Goal: Task Accomplishment & Management: Complete application form

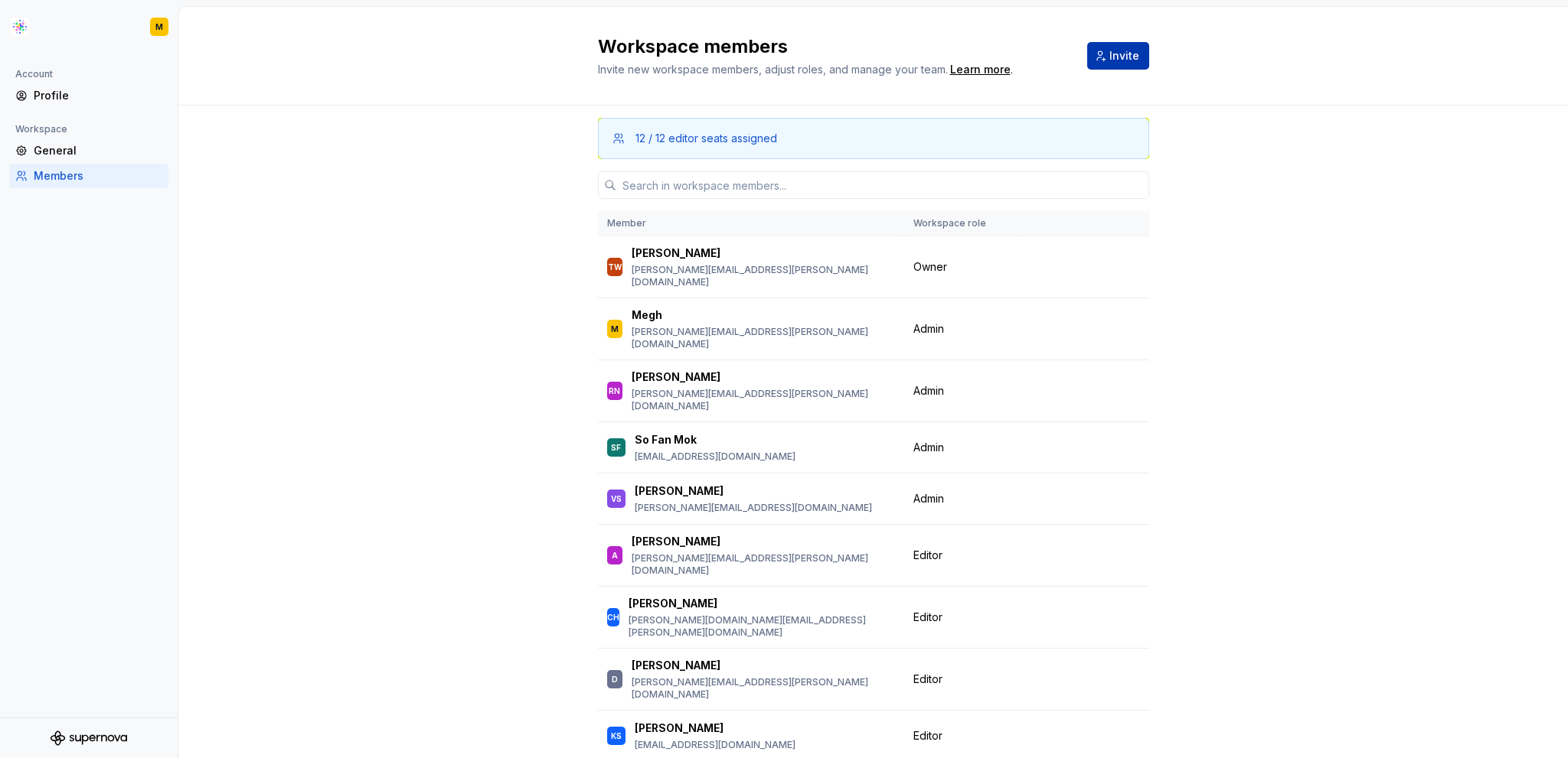
click at [1130, 57] on span "Invite" at bounding box center [1125, 56] width 30 height 15
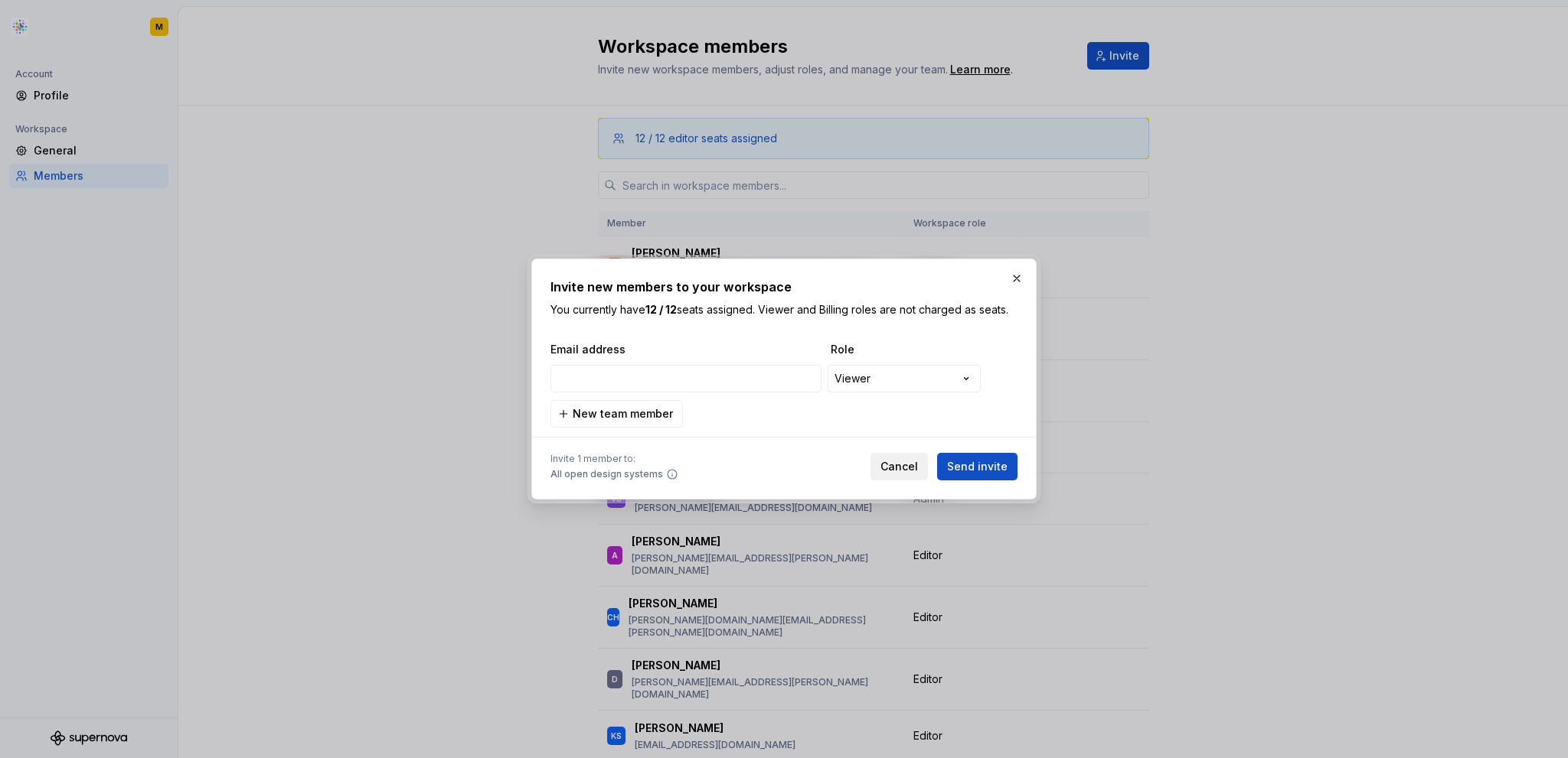
click at [911, 463] on span "Cancel" at bounding box center [899, 466] width 37 height 15
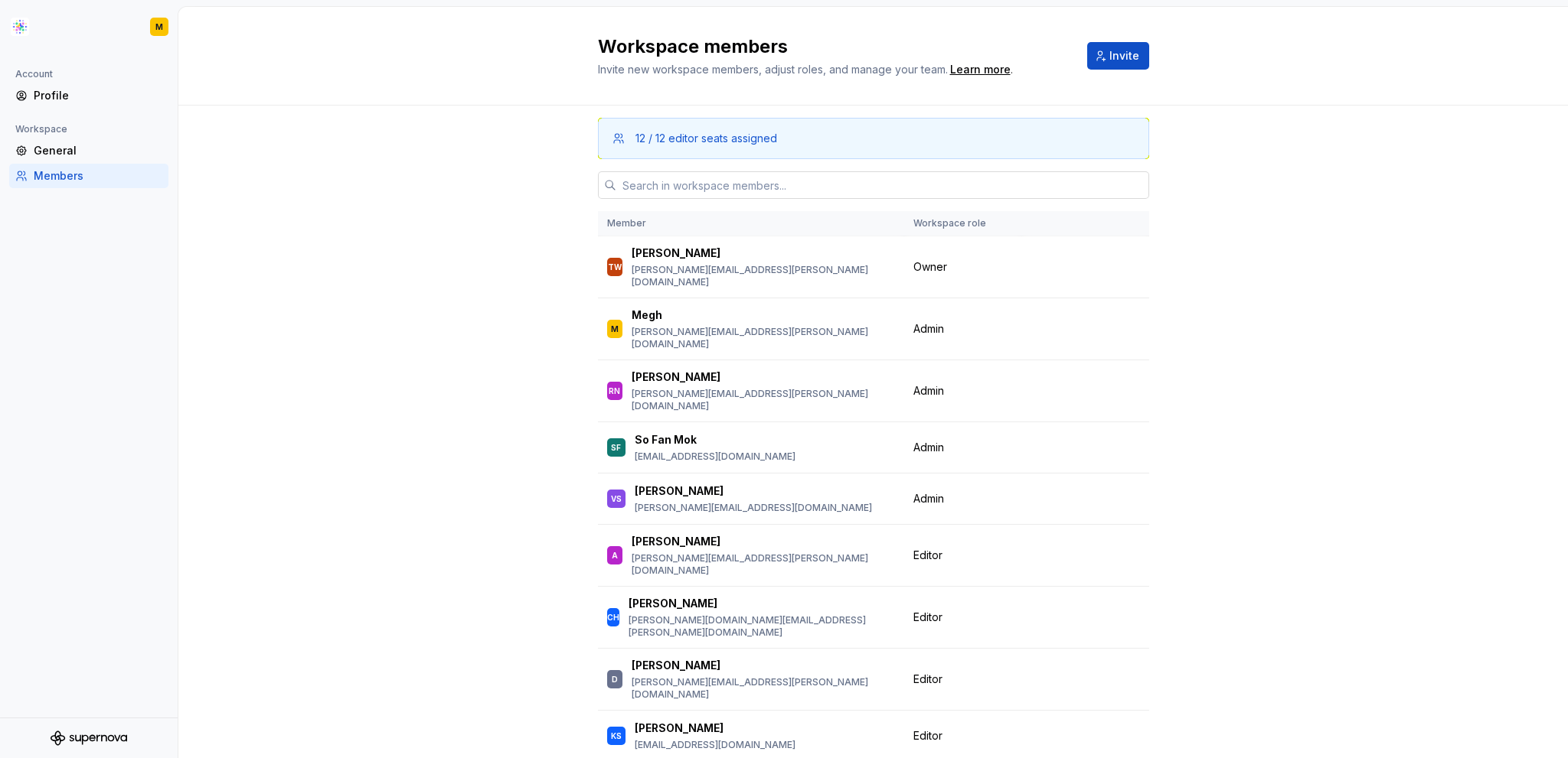
click at [913, 180] on input "text" at bounding box center [882, 185] width 533 height 27
paste input "[EMAIL_ADDRESS][PERSON_NAME][DOMAIN_NAME]"
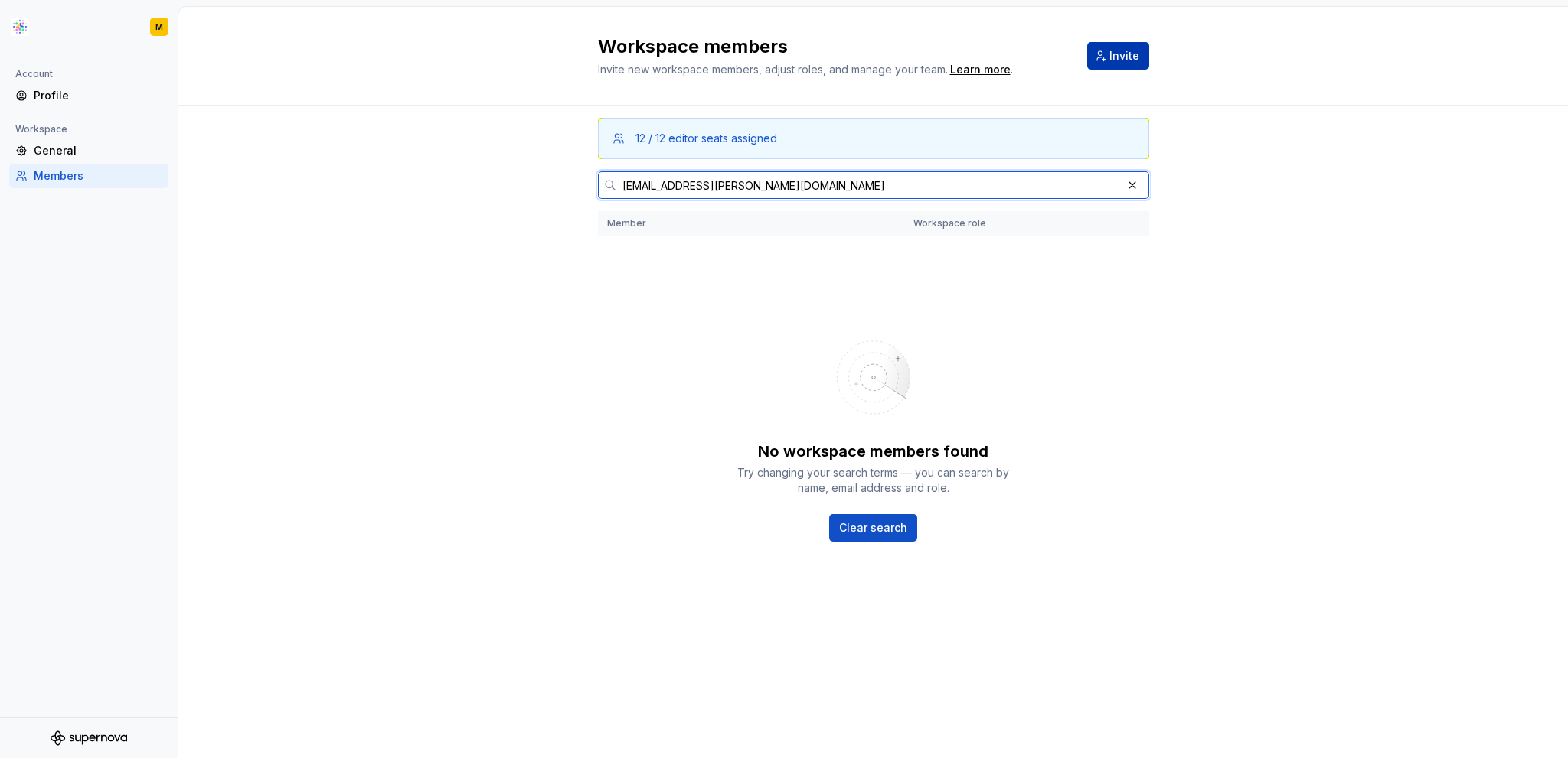
type input "[EMAIL_ADDRESS][PERSON_NAME][DOMAIN_NAME]"
click at [1121, 51] on span "Invite" at bounding box center [1125, 56] width 30 height 15
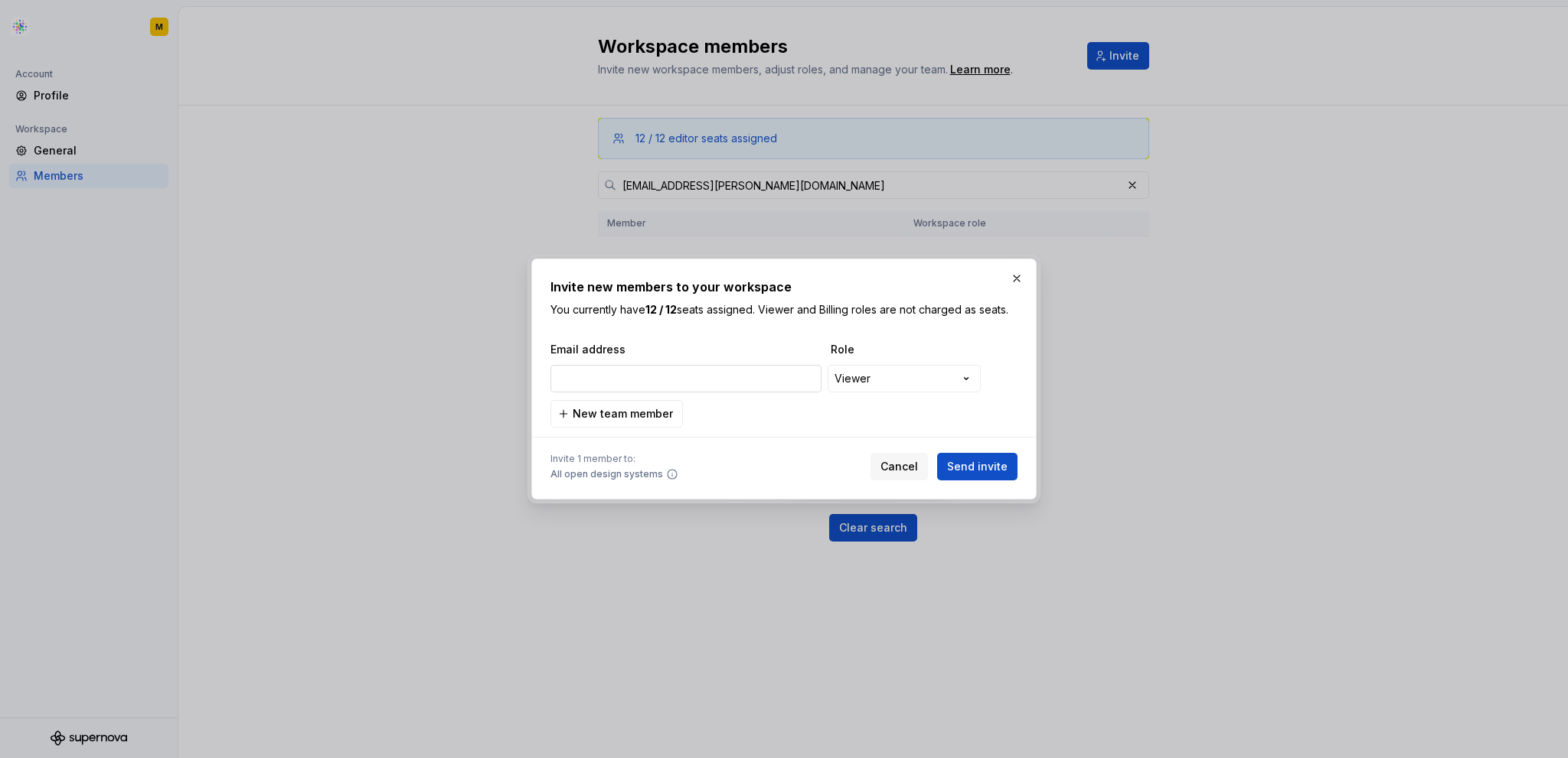
type input "[EMAIL_ADDRESS][PERSON_NAME][DOMAIN_NAME]"
click at [599, 409] on span "New team member" at bounding box center [622, 413] width 100 height 15
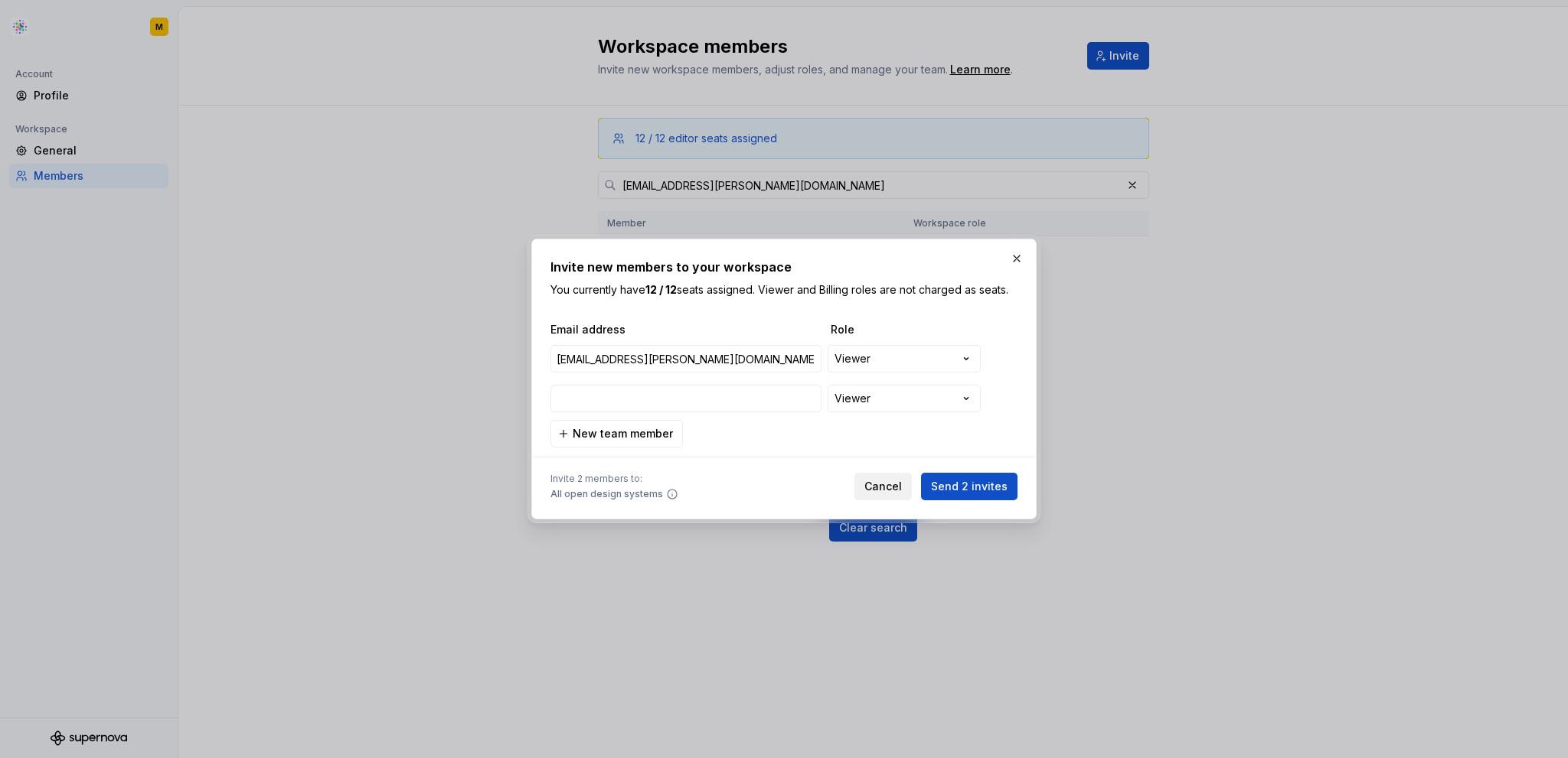
click at [893, 480] on span "Cancel" at bounding box center [883, 486] width 37 height 15
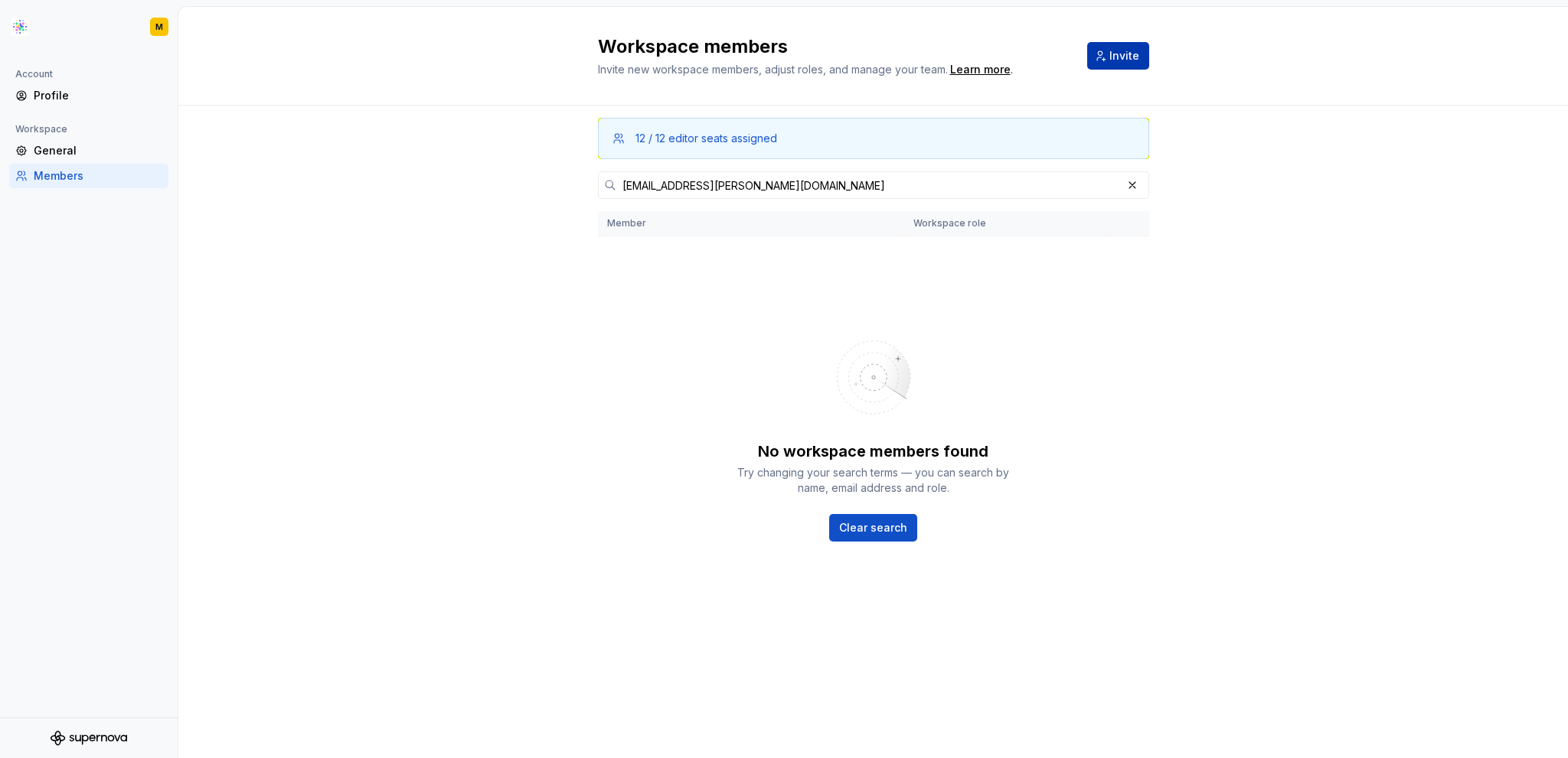
click at [1116, 61] on span "Invite" at bounding box center [1125, 56] width 30 height 15
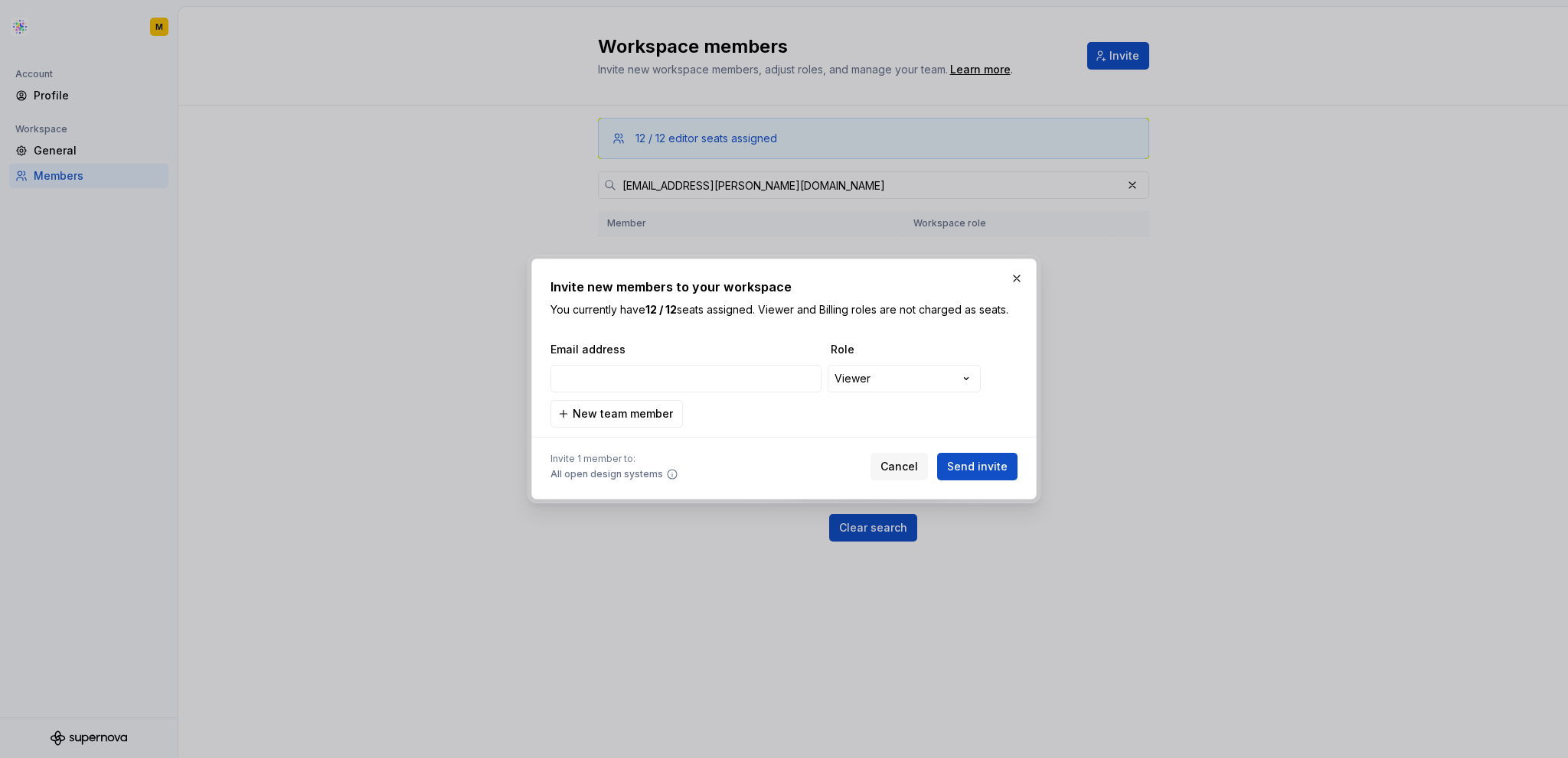
type input "[EMAIL_ADDRESS][PERSON_NAME][DOMAIN_NAME]"
click at [971, 465] on span "Send invite" at bounding box center [977, 466] width 60 height 15
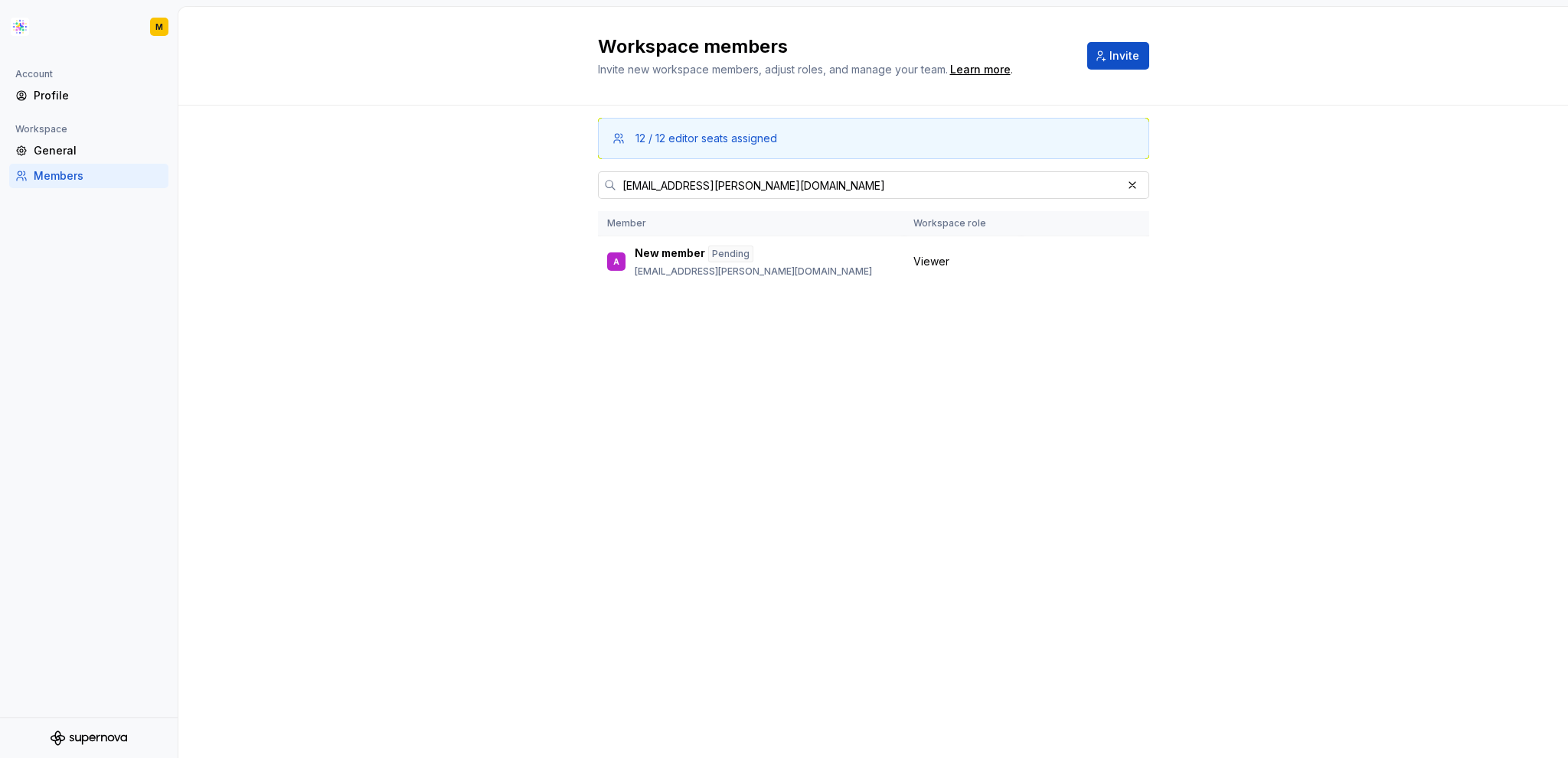
click at [735, 190] on input "[EMAIL_ADDRESS][PERSON_NAME][DOMAIN_NAME]" at bounding box center [868, 185] width 505 height 27
paste input "[PERSON_NAME].[PERSON_NAME]"
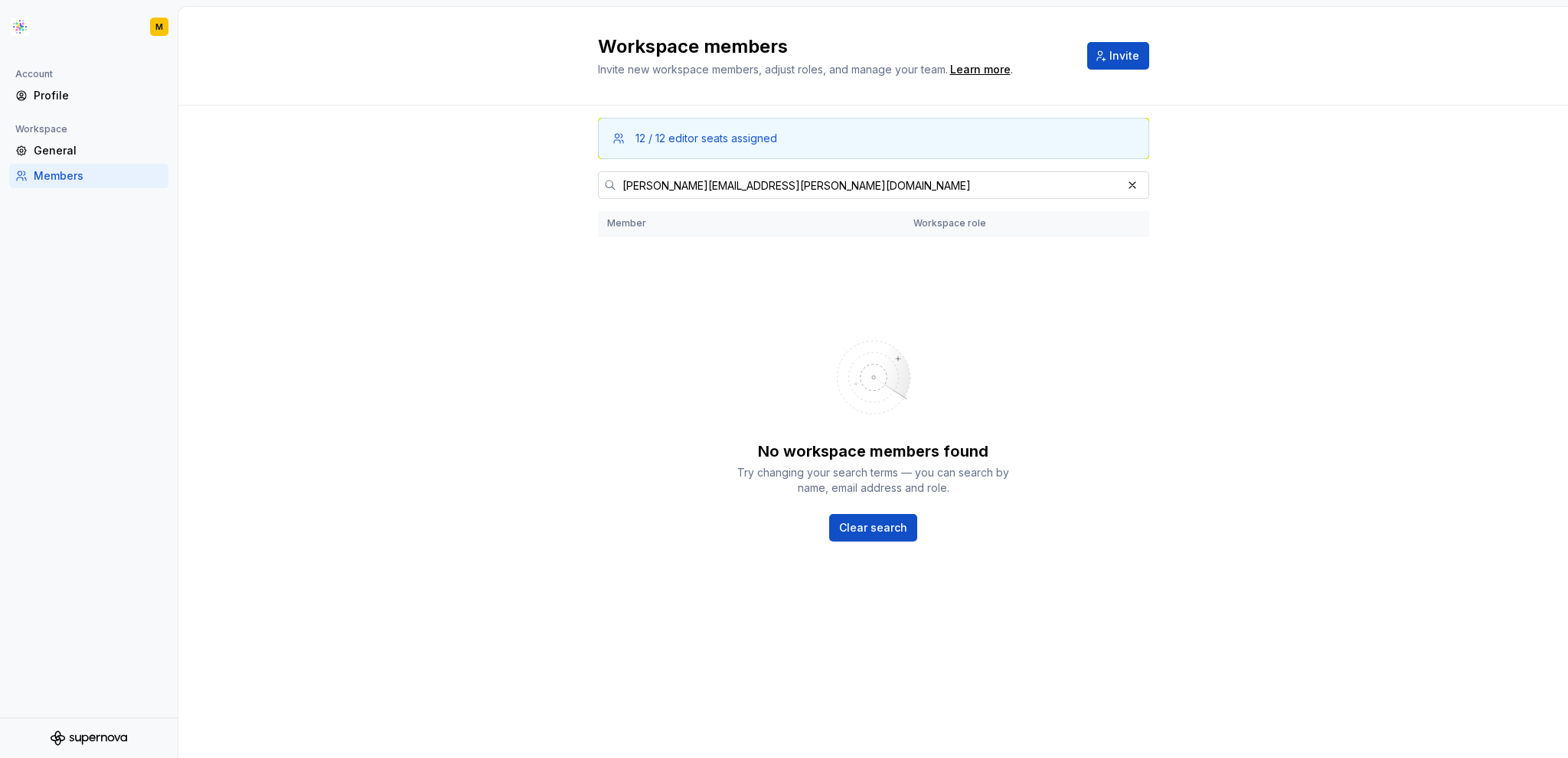
click at [686, 183] on input "[PERSON_NAME][EMAIL_ADDRESS][PERSON_NAME][DOMAIN_NAME]" at bounding box center [868, 185] width 505 height 27
paste input "[PERSON_NAME].[PERSON_NAME]"
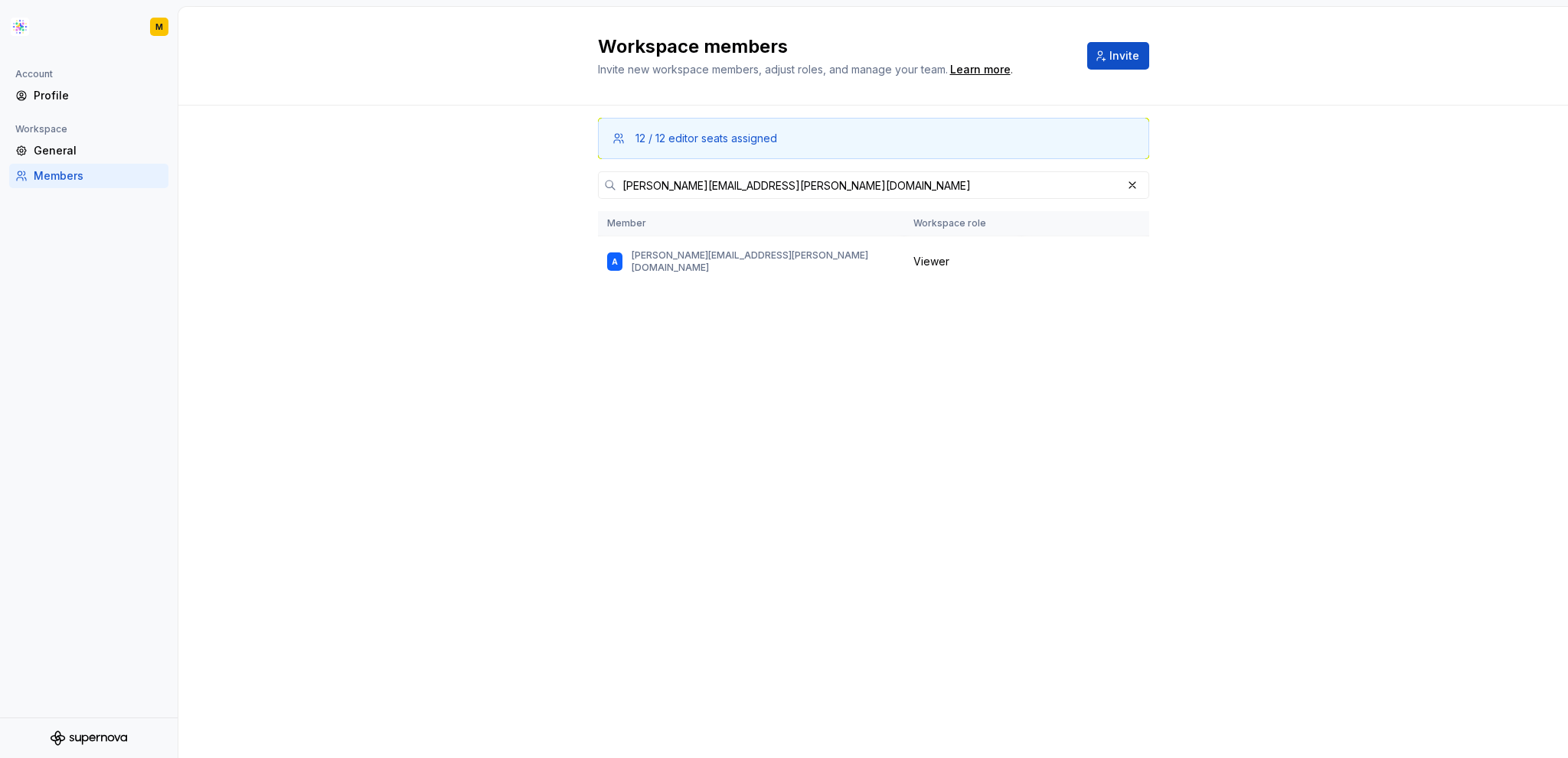
click at [782, 168] on div "12 / 12 editor seats assigned [PERSON_NAME][EMAIL_ADDRESS][PERSON_NAME][DOMAIN_…" at bounding box center [873, 402] width 551 height 594
click at [781, 177] on input "[PERSON_NAME][EMAIL_ADDRESS][PERSON_NAME][DOMAIN_NAME]" at bounding box center [868, 185] width 505 height 27
paste input "rohan.[PERSON_NAME]"
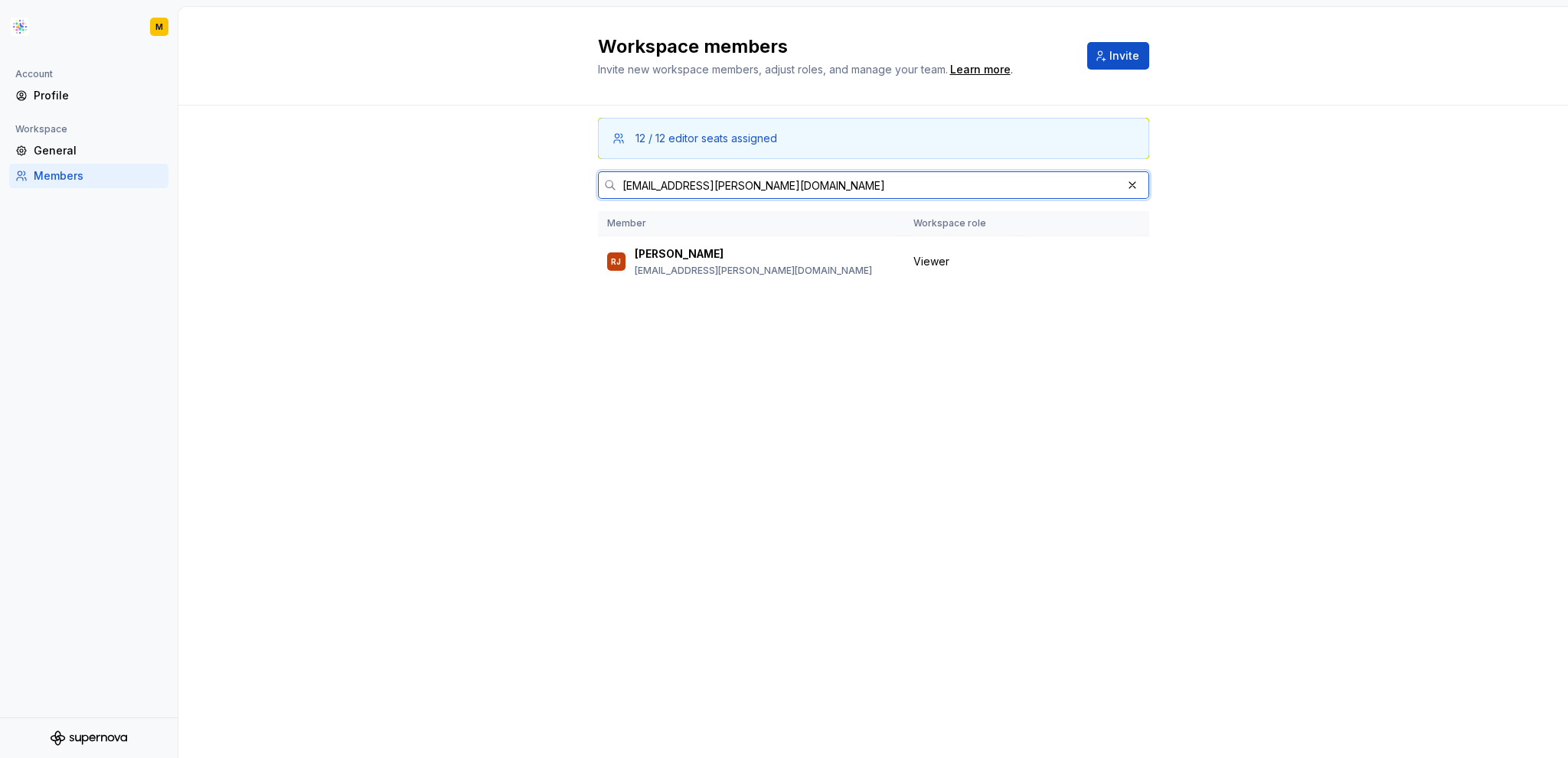
click at [715, 176] on input "[EMAIL_ADDRESS][PERSON_NAME][DOMAIN_NAME]" at bounding box center [868, 185] width 505 height 27
paste input "priyanka.[PERSON_NAME]"
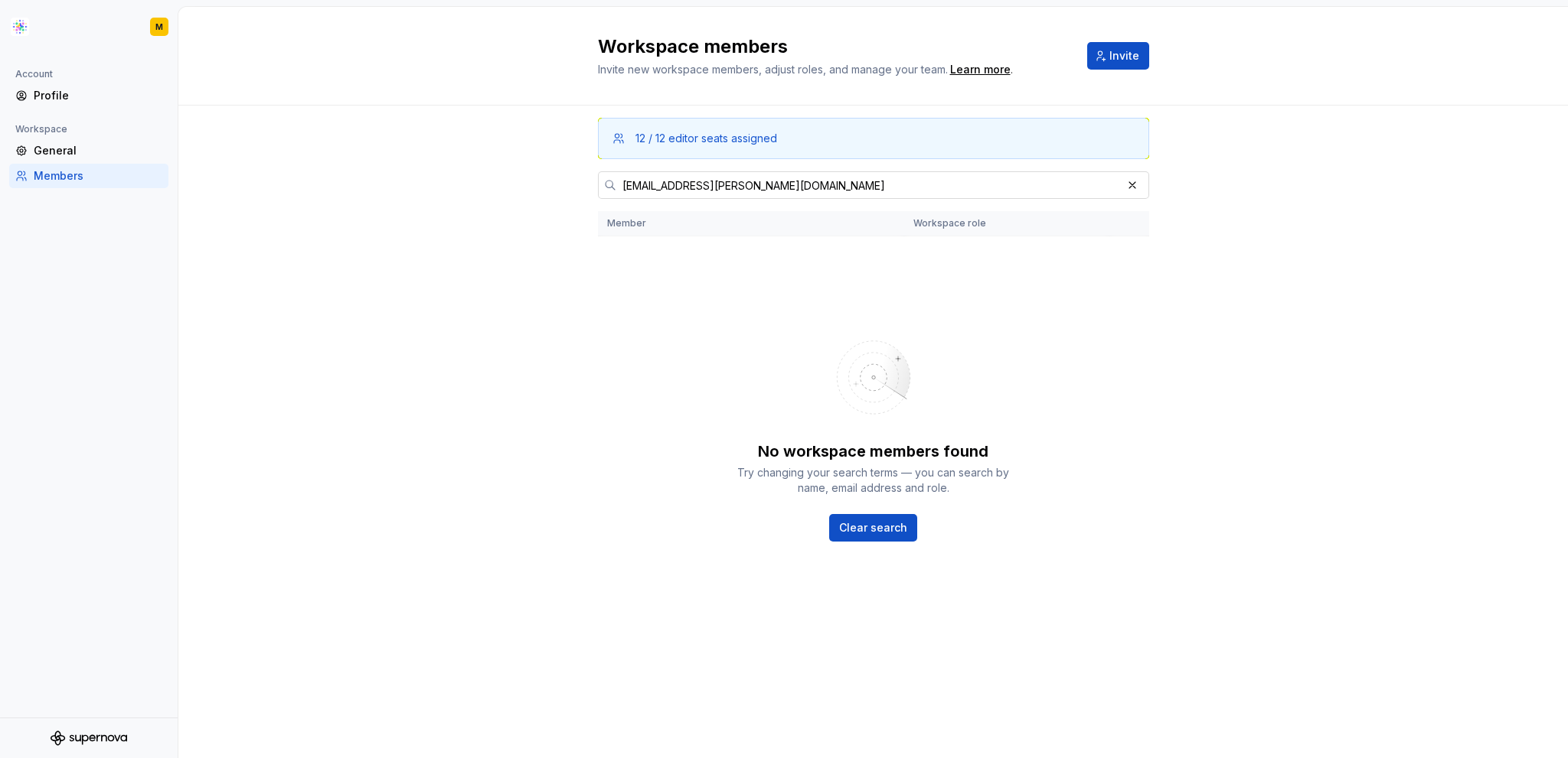
click at [758, 188] on input "[EMAIL_ADDRESS][PERSON_NAME][DOMAIN_NAME]" at bounding box center [868, 185] width 505 height 27
paste input "suresh.ammaiyappan"
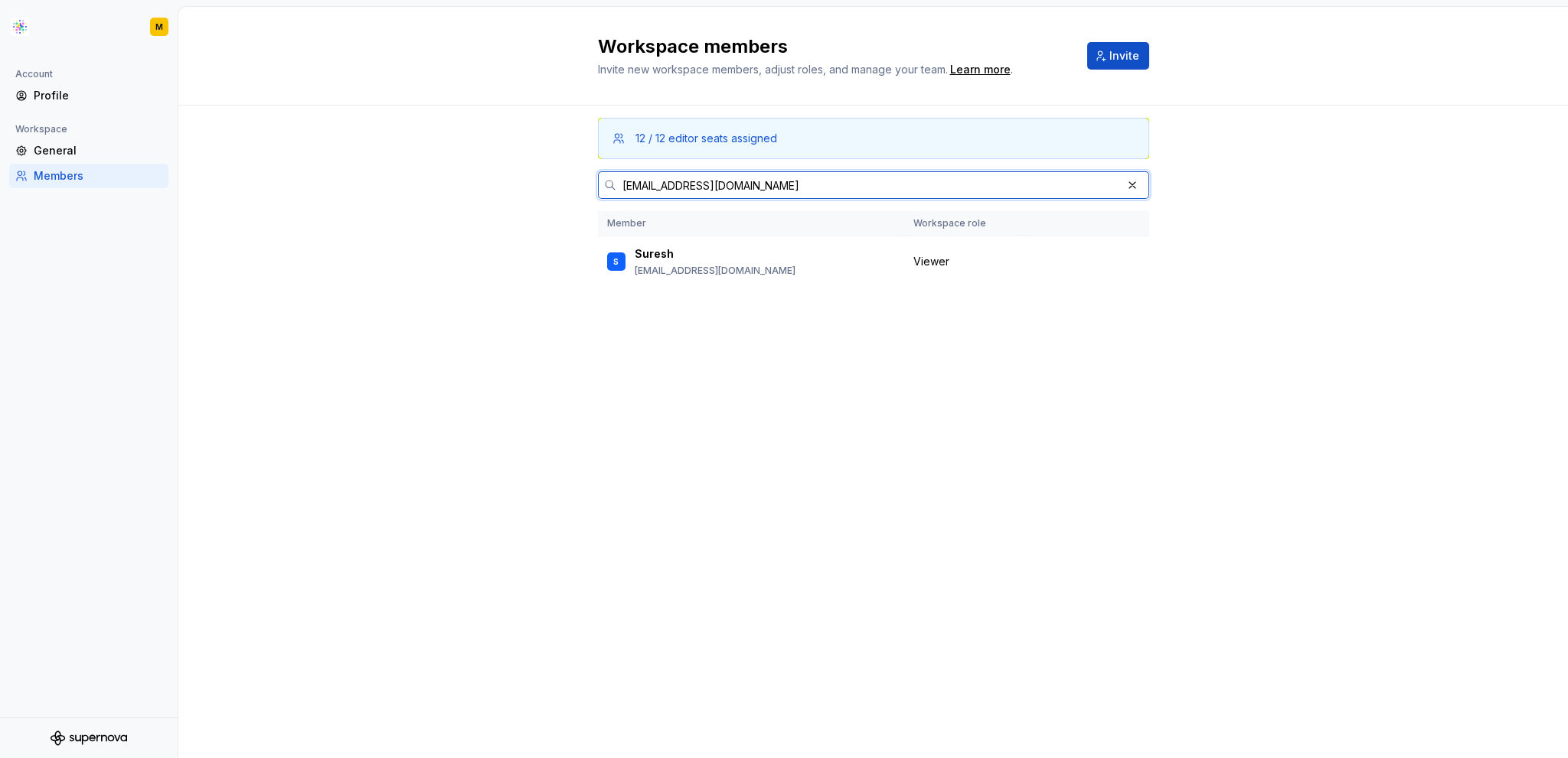
click at [775, 189] on input "[EMAIL_ADDRESS][DOMAIN_NAME]" at bounding box center [868, 185] width 505 height 27
paste input ".samuthira.pandi"
click at [807, 180] on input "[EMAIL_ADDRESS][DOMAIN_NAME]" at bounding box center [868, 185] width 505 height 27
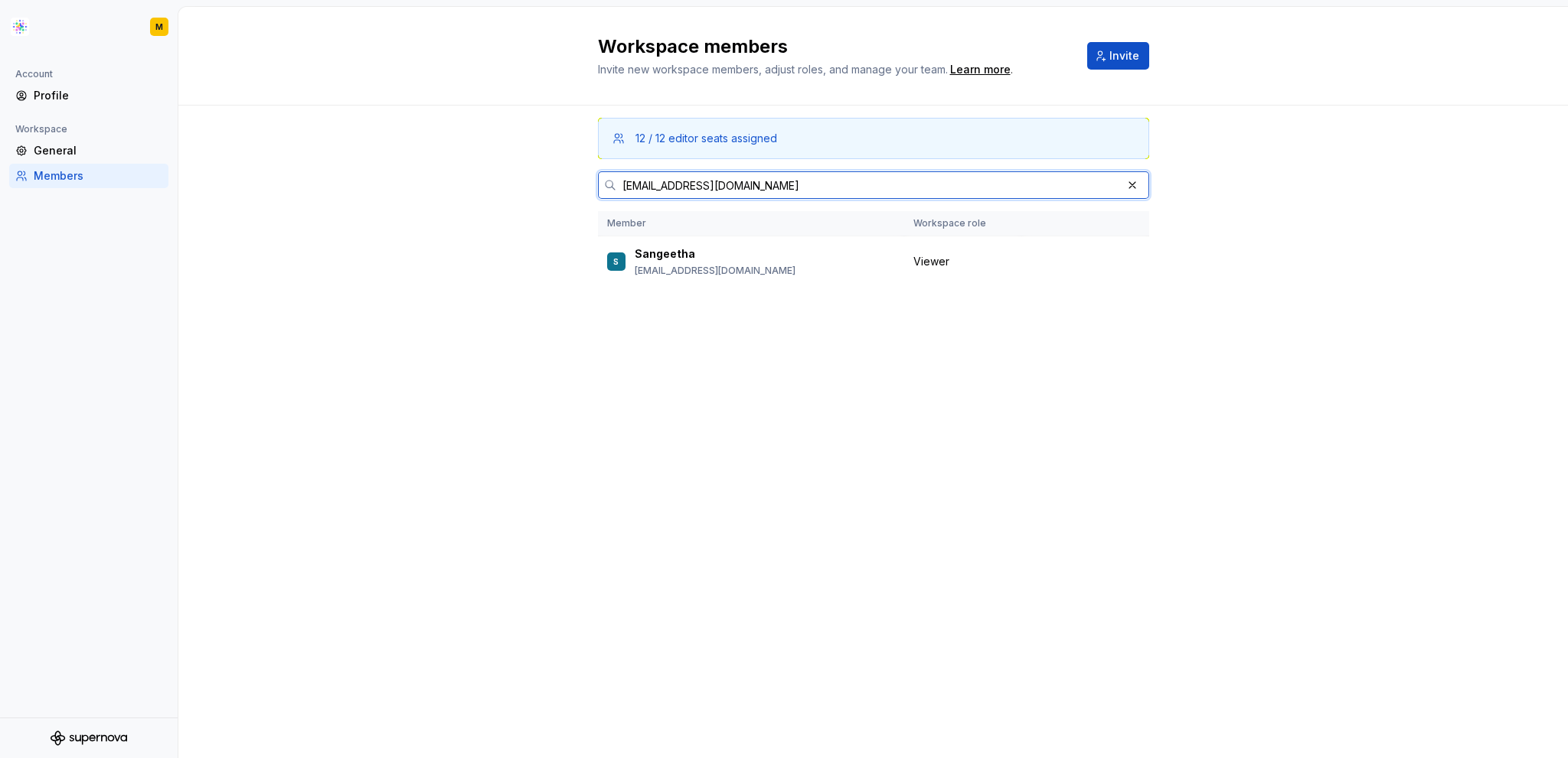
click at [807, 180] on input "[EMAIL_ADDRESS][DOMAIN_NAME]" at bounding box center [868, 185] width 505 height 27
paste input "rivastava.[PERSON_NAME]"
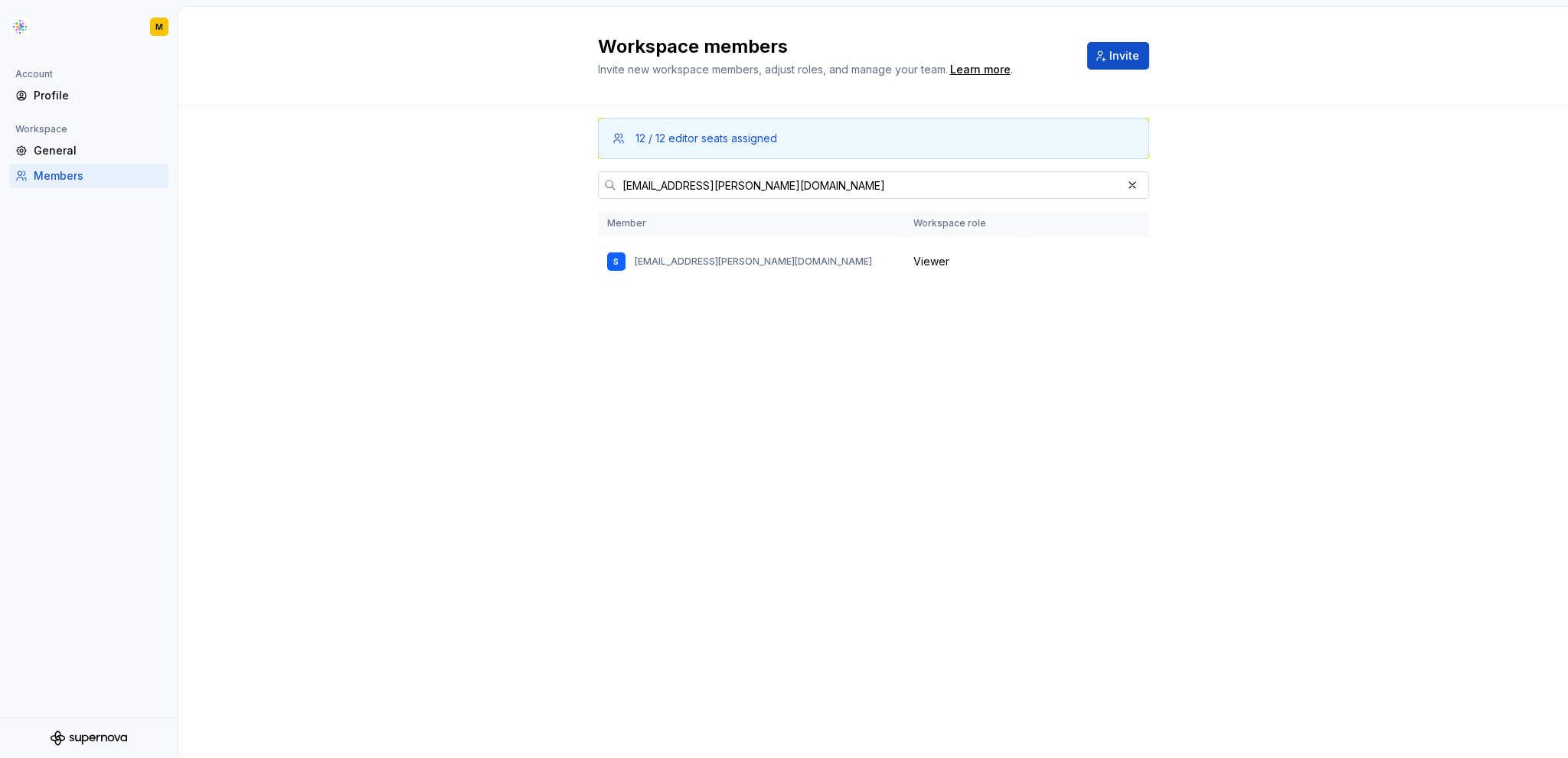
click at [750, 190] on input "[EMAIL_ADDRESS][PERSON_NAME][DOMAIN_NAME]" at bounding box center [868, 185] width 505 height 27
paste input ".ai.[PERSON_NAME]"
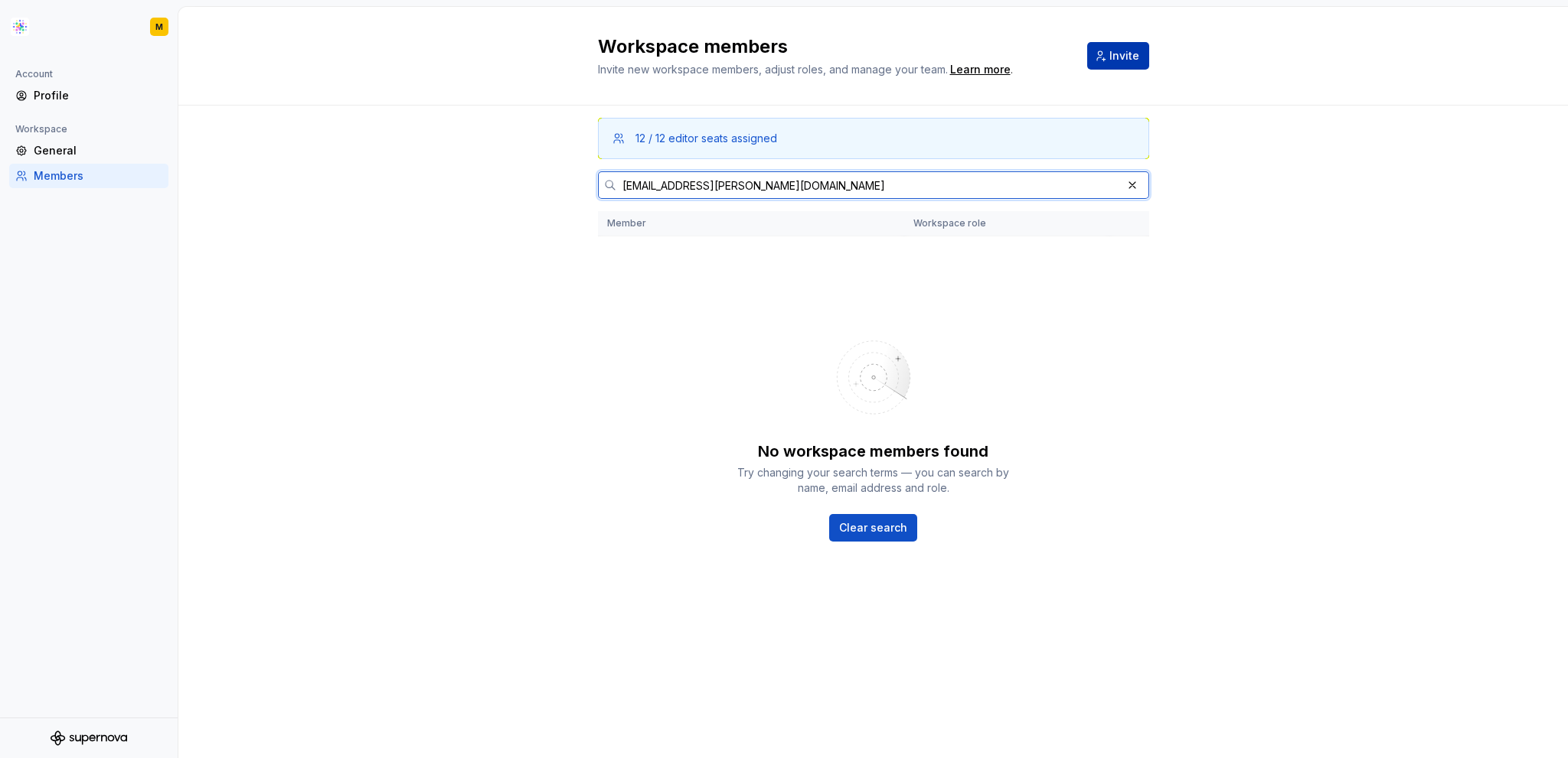
type input "[EMAIL_ADDRESS][PERSON_NAME][DOMAIN_NAME]"
click at [1102, 57] on button "Invite" at bounding box center [1118, 56] width 62 height 27
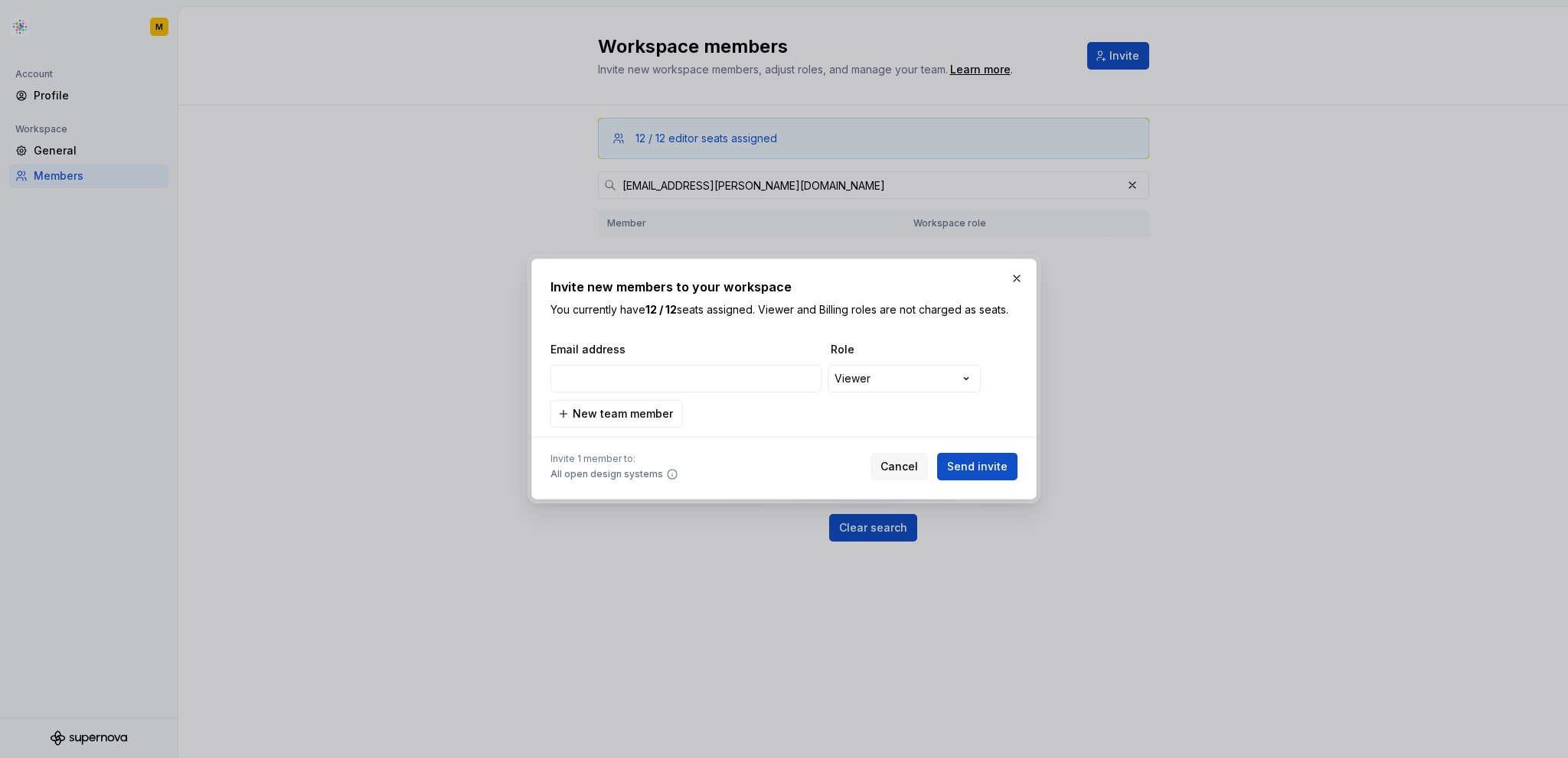
type input "[EMAIL_ADDRESS][PERSON_NAME][DOMAIN_NAME]"
click at [657, 400] on div "**********" at bounding box center [784, 385] width 467 height 86
click at [657, 406] on span "New team member" at bounding box center [622, 413] width 100 height 15
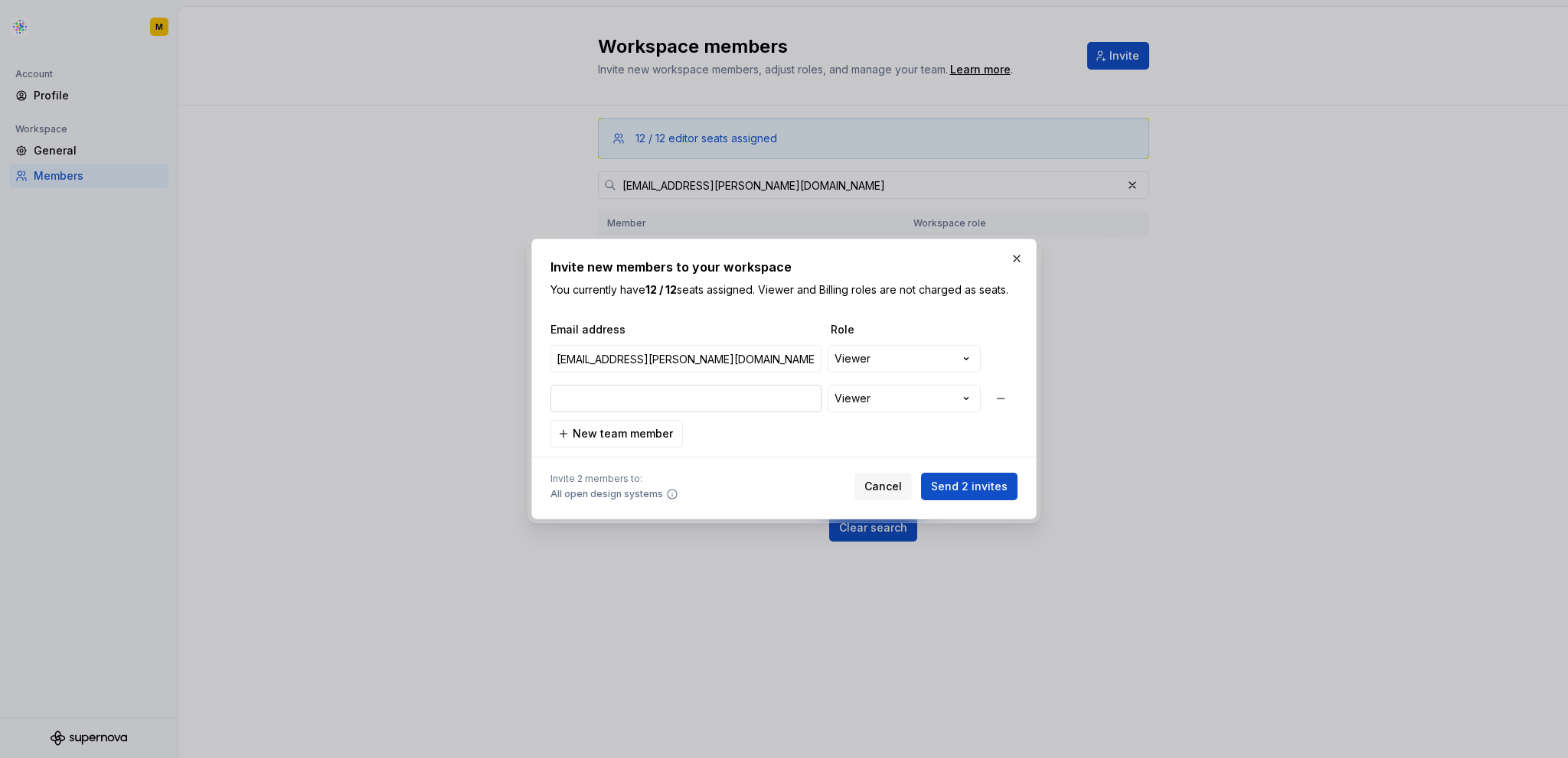
type input "[EMAIL_ADDRESS][PERSON_NAME][DOMAIN_NAME]"
drag, startPoint x: 631, startPoint y: 433, endPoint x: 642, endPoint y: 443, distance: 14.9
click at [631, 433] on span "New team member" at bounding box center [622, 433] width 100 height 15
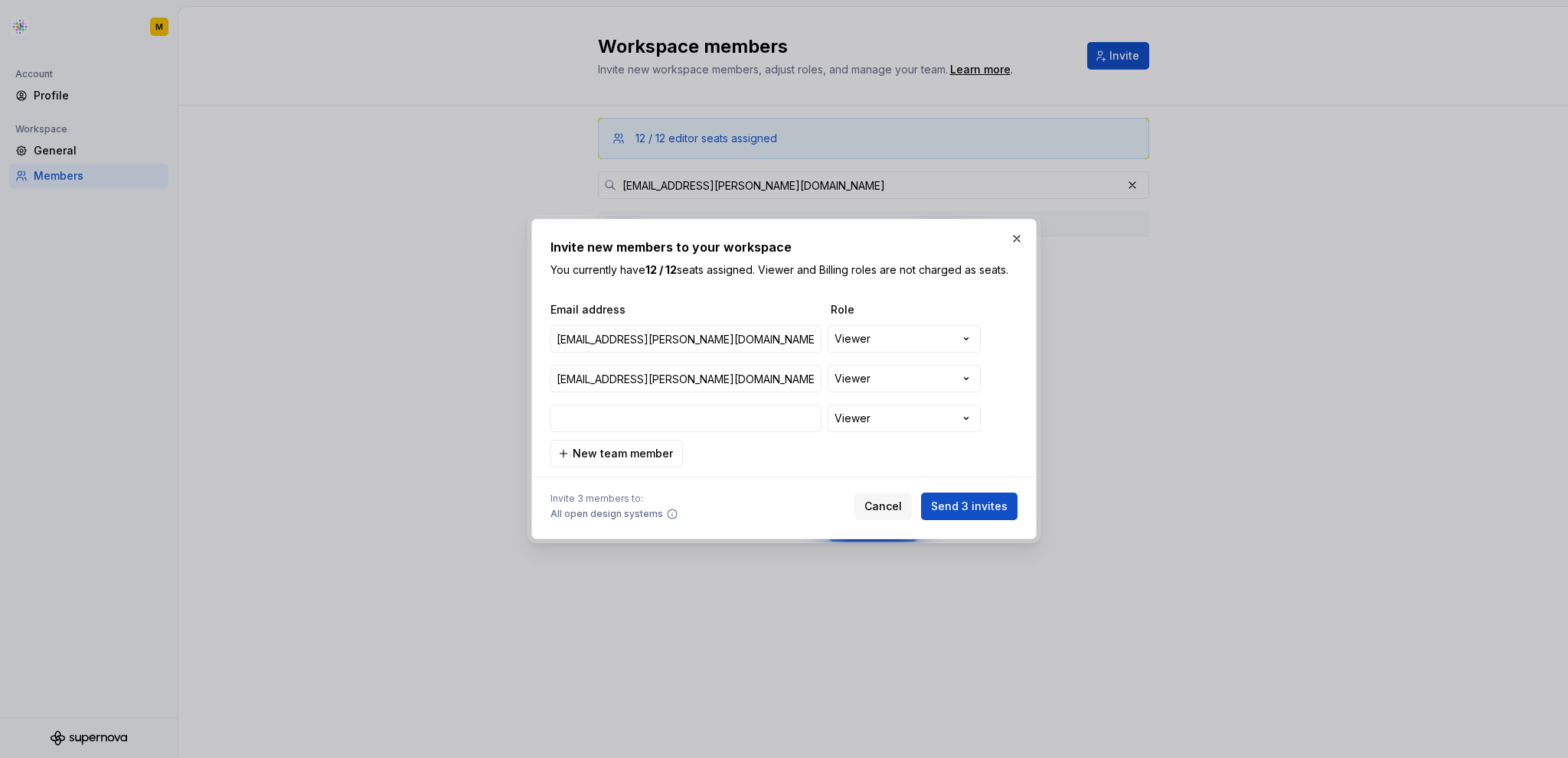
type input "[PERSON_NAME][EMAIL_ADDRESS][PERSON_NAME][DOMAIN_NAME]"
click at [1003, 420] on button "button" at bounding box center [1000, 418] width 27 height 27
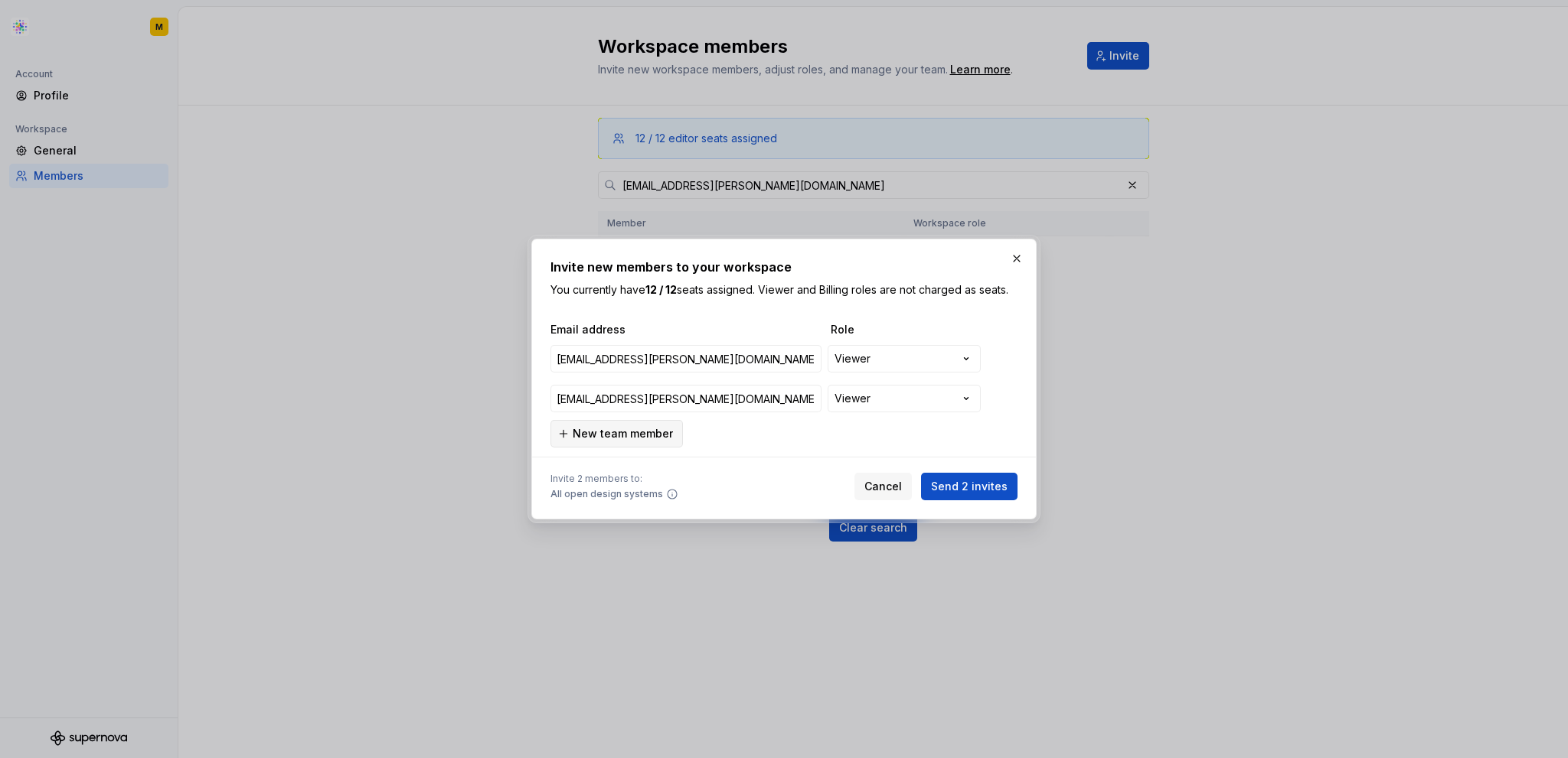
click at [643, 430] on span "New team member" at bounding box center [622, 433] width 100 height 15
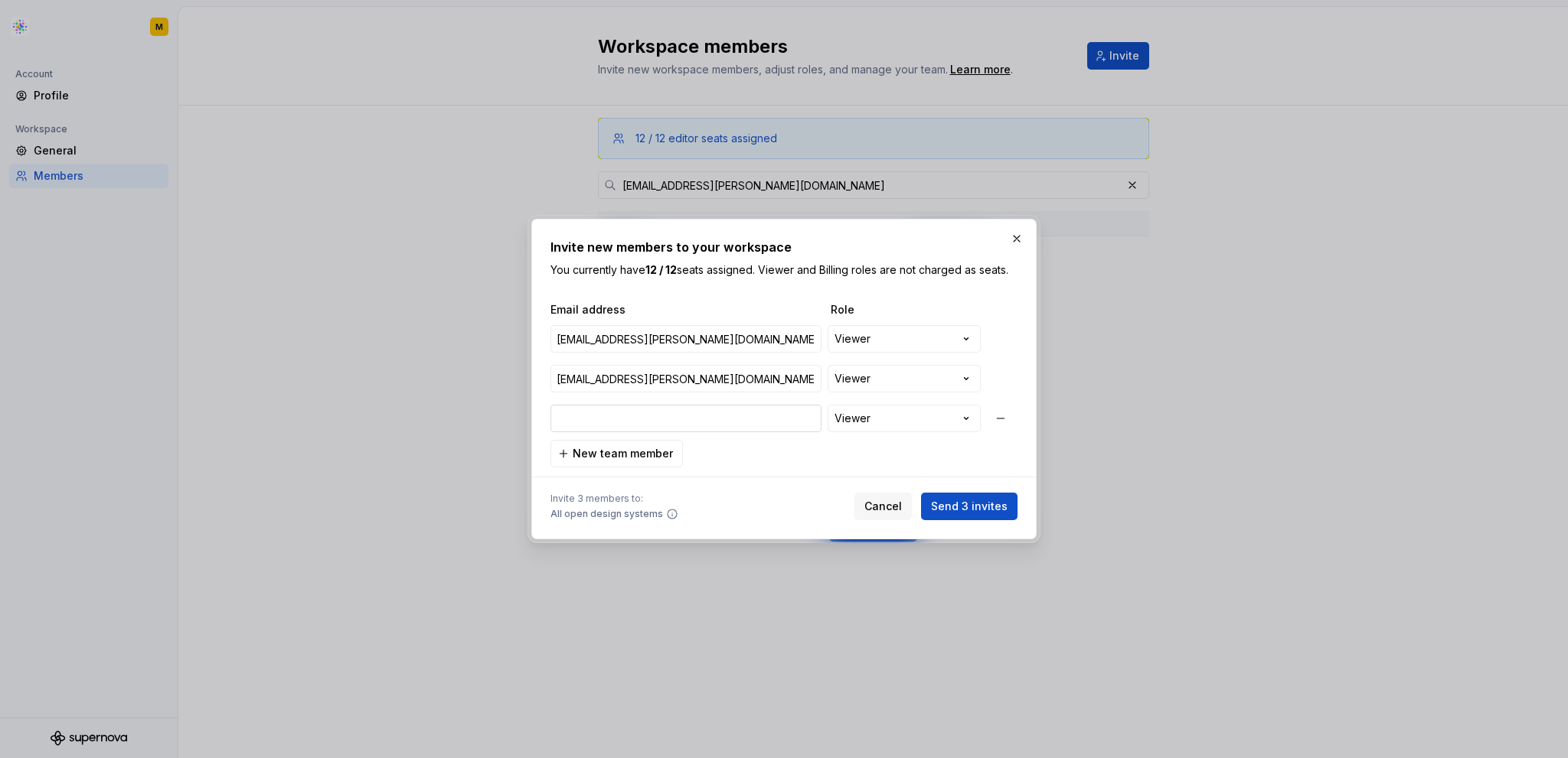
type input "[EMAIL_ADDRESS][PERSON_NAME][DOMAIN_NAME]"
click at [1003, 421] on button "button" at bounding box center [1000, 418] width 27 height 27
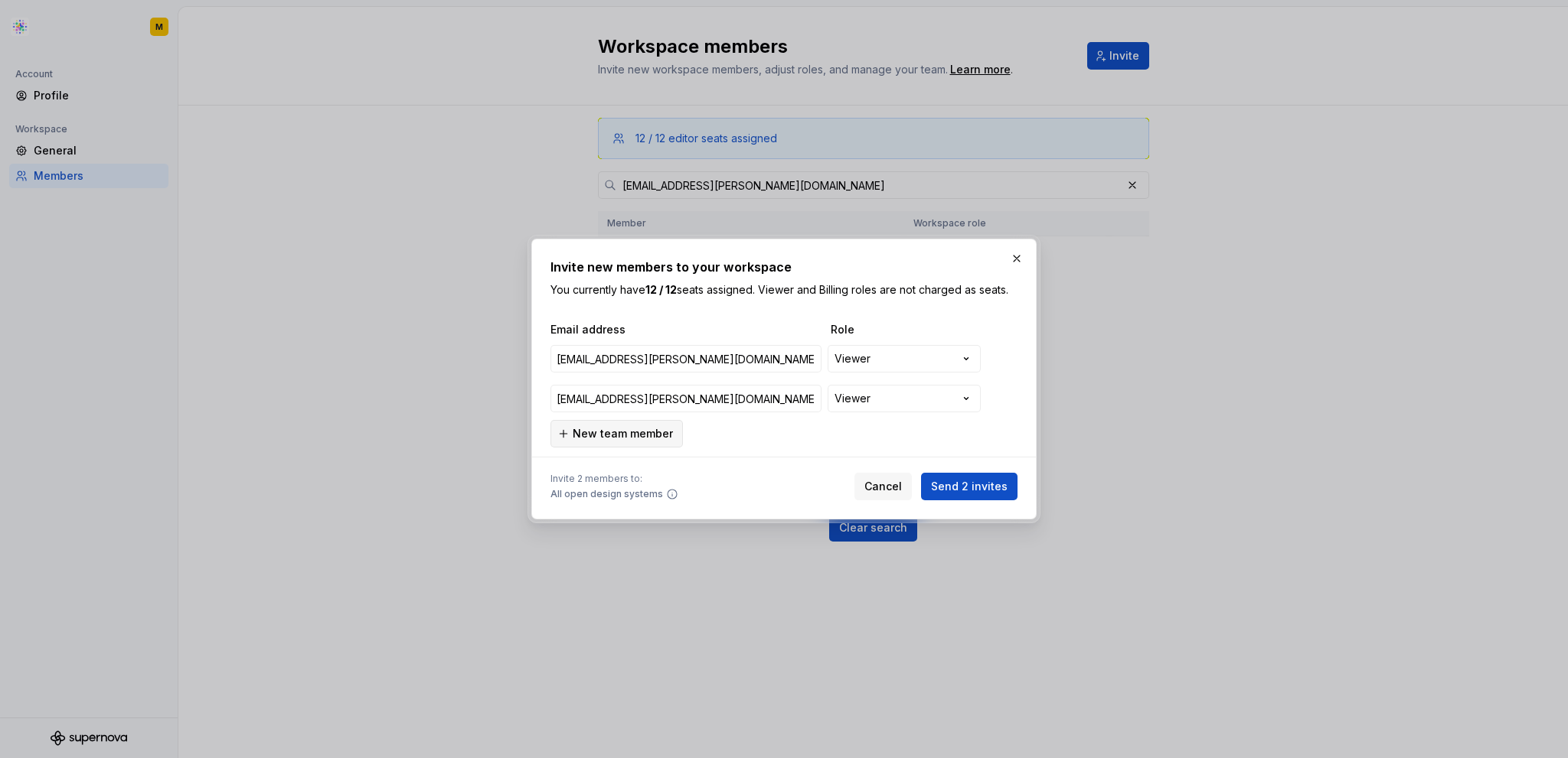
click at [666, 428] on span "New team member" at bounding box center [622, 433] width 100 height 15
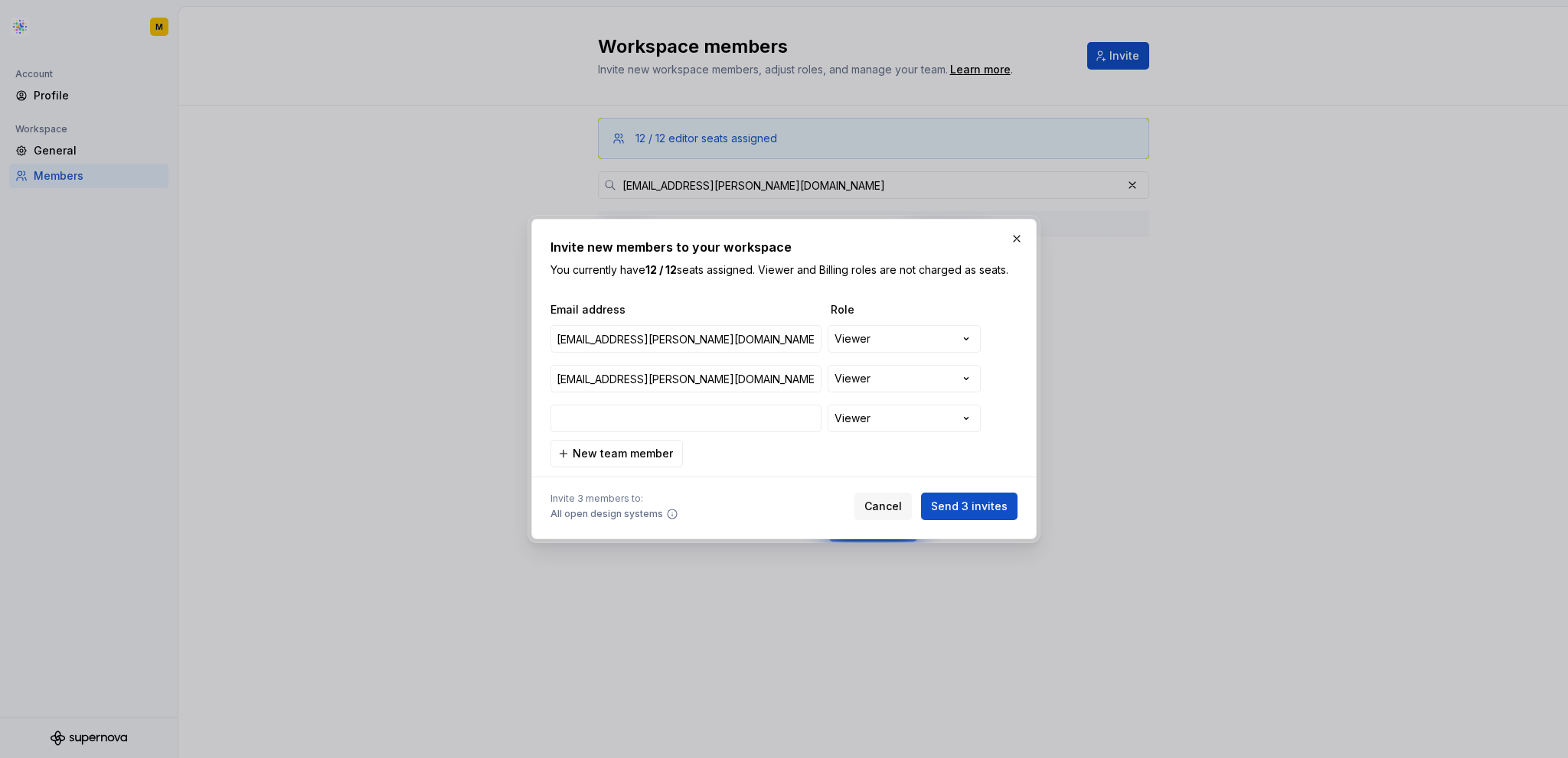
type input "[PERSON_NAME][EMAIL_ADDRESS][PERSON_NAME][DOMAIN_NAME]"
click at [978, 514] on span "Send 3 invites" at bounding box center [969, 506] width 77 height 15
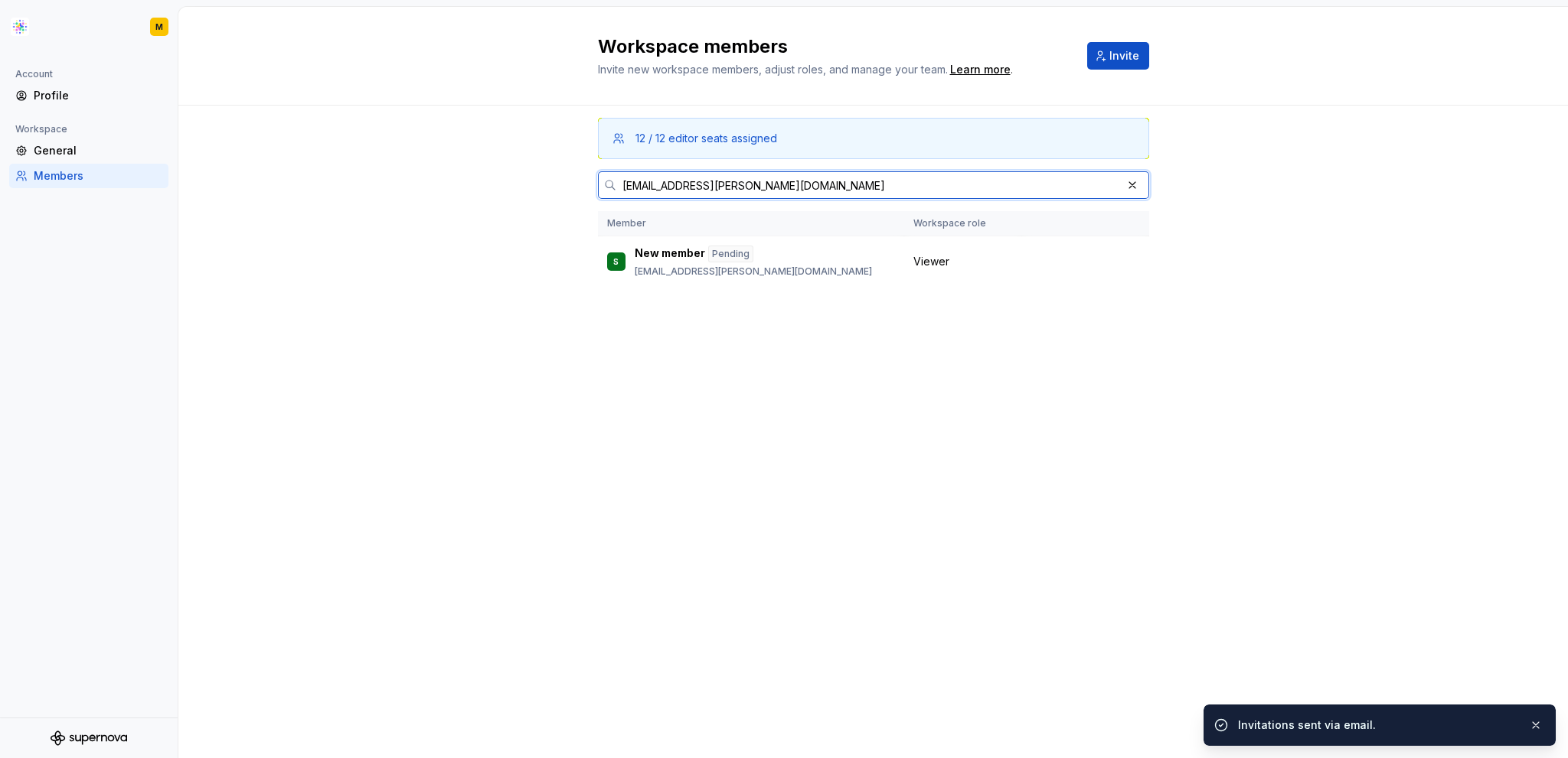
click at [816, 172] on input "[EMAIL_ADDRESS][PERSON_NAME][DOMAIN_NAME]" at bounding box center [868, 185] width 505 height 27
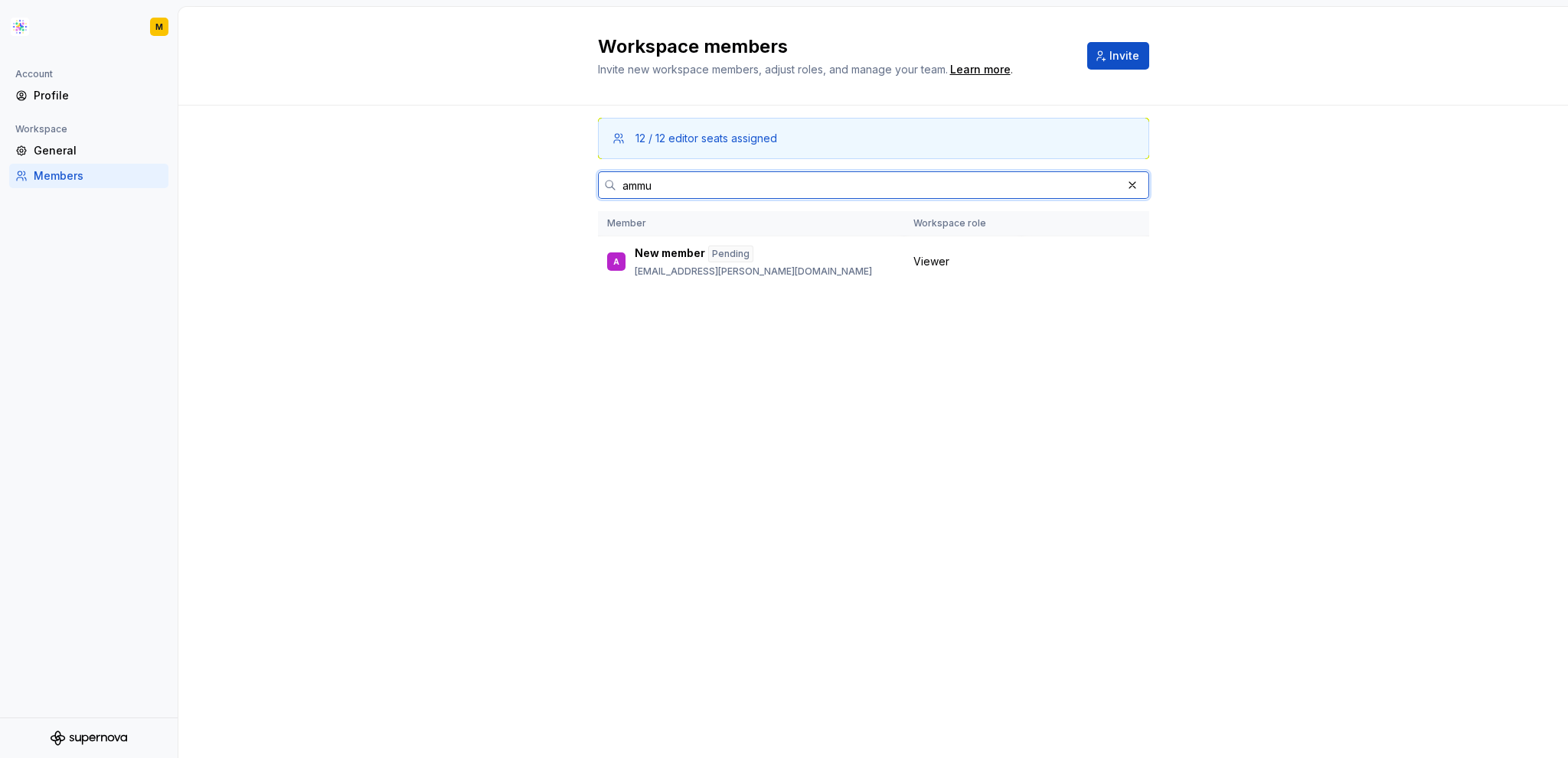
click at [804, 193] on input "ammu" at bounding box center [868, 185] width 505 height 27
click at [804, 193] on input "[DEMOGRAPHIC_DATA]" at bounding box center [868, 185] width 505 height 27
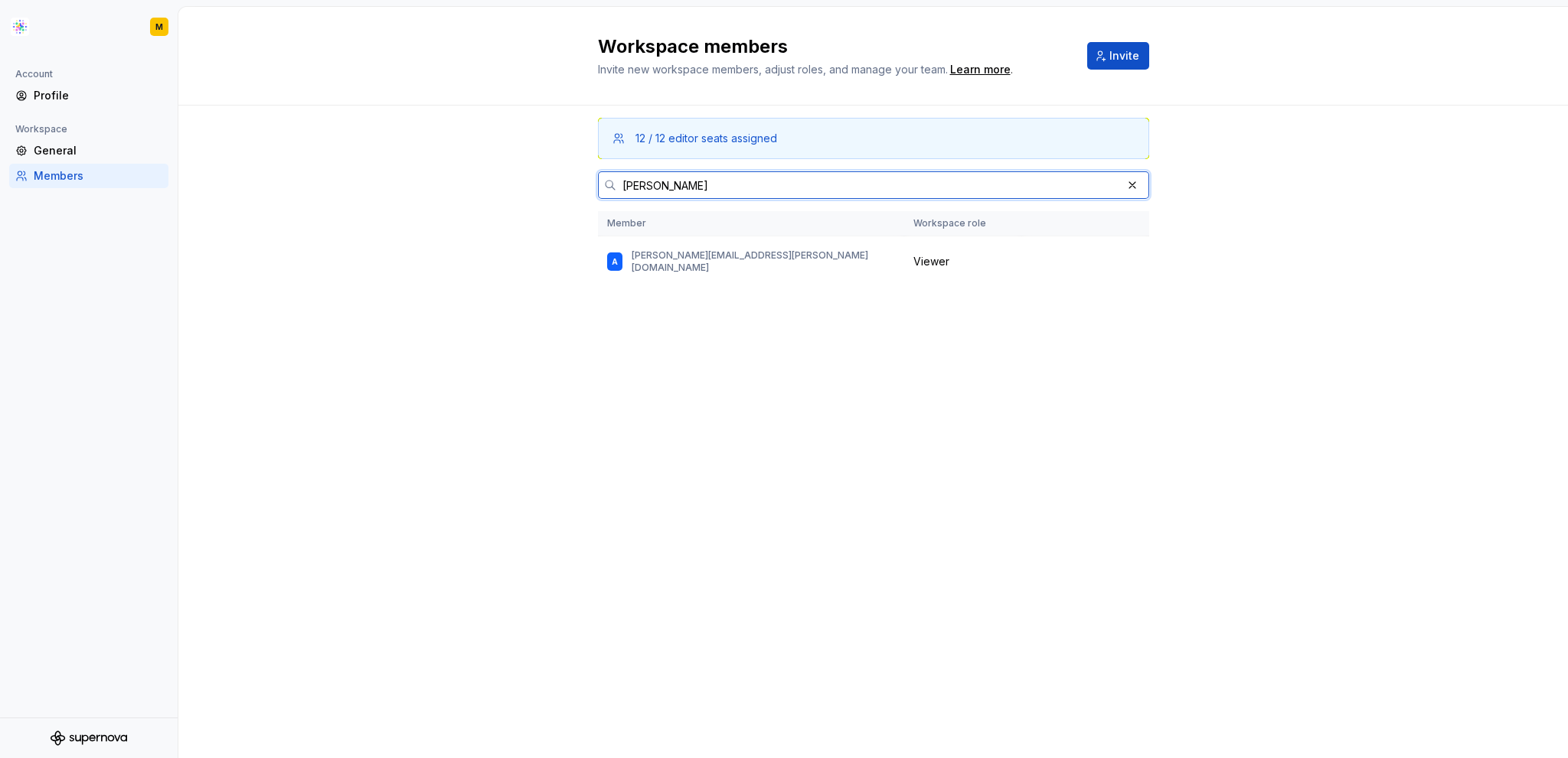
click at [790, 193] on input "[PERSON_NAME]" at bounding box center [868, 185] width 505 height 27
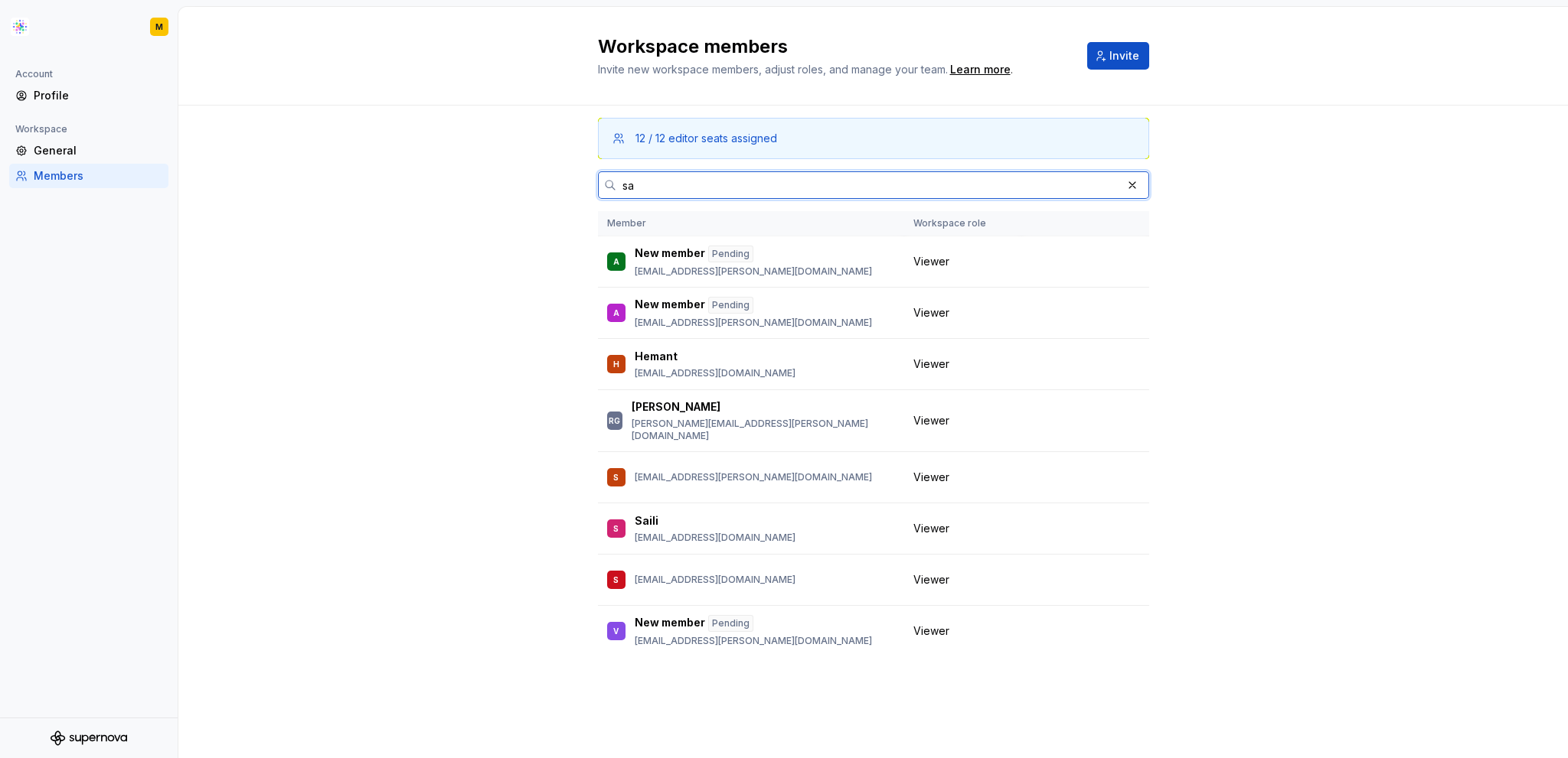
type input "s"
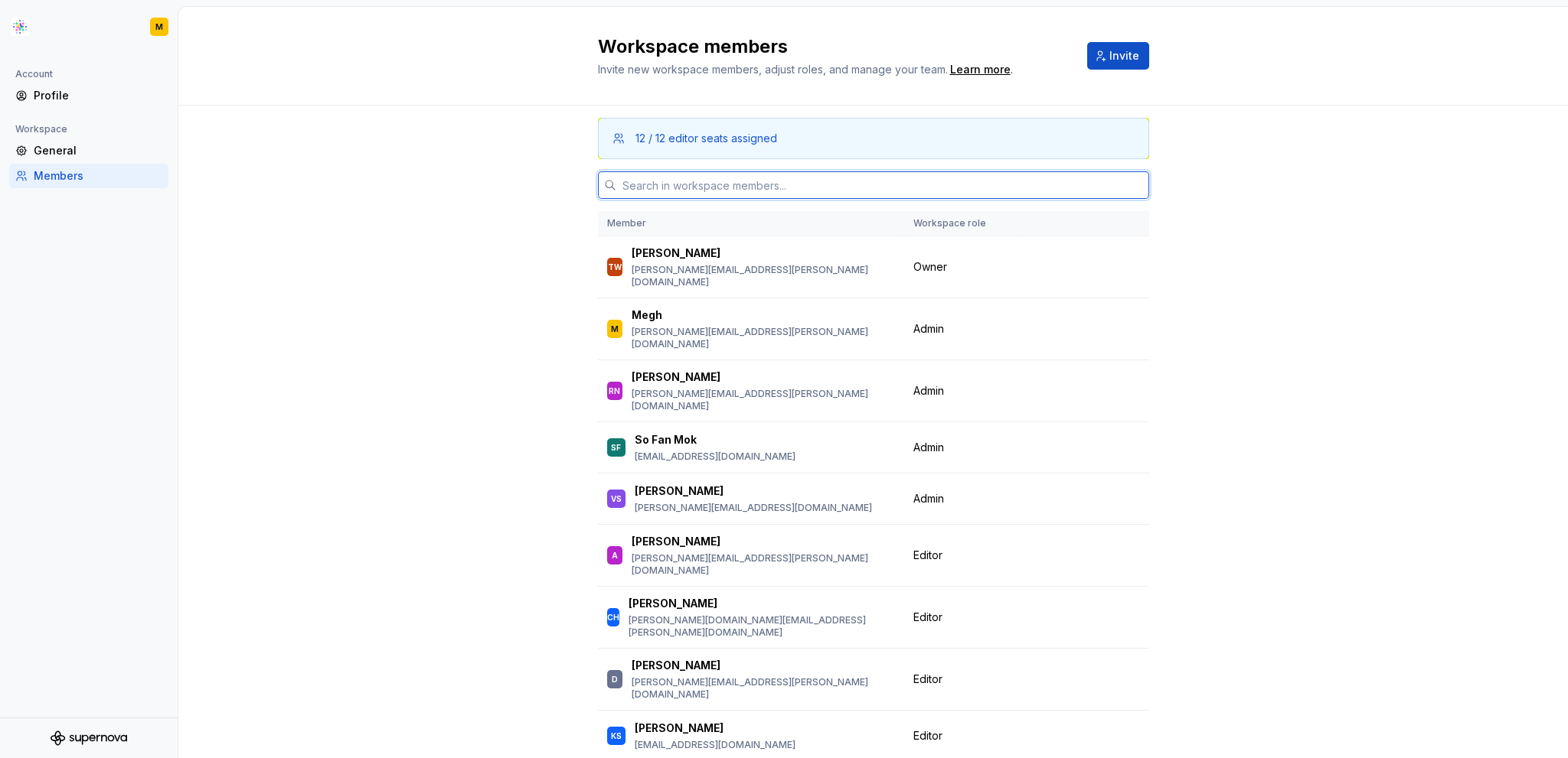
type input ","
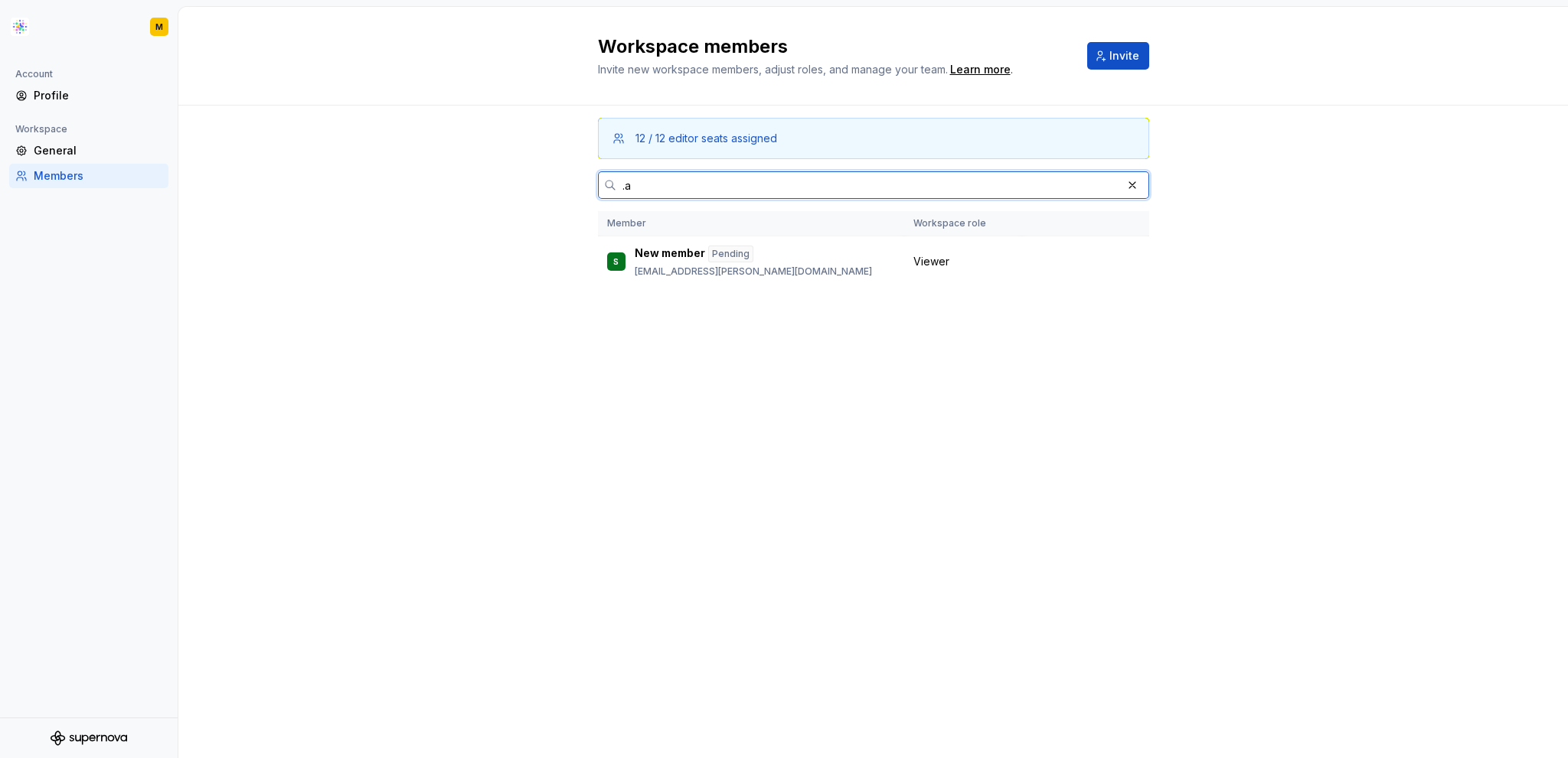
type input "."
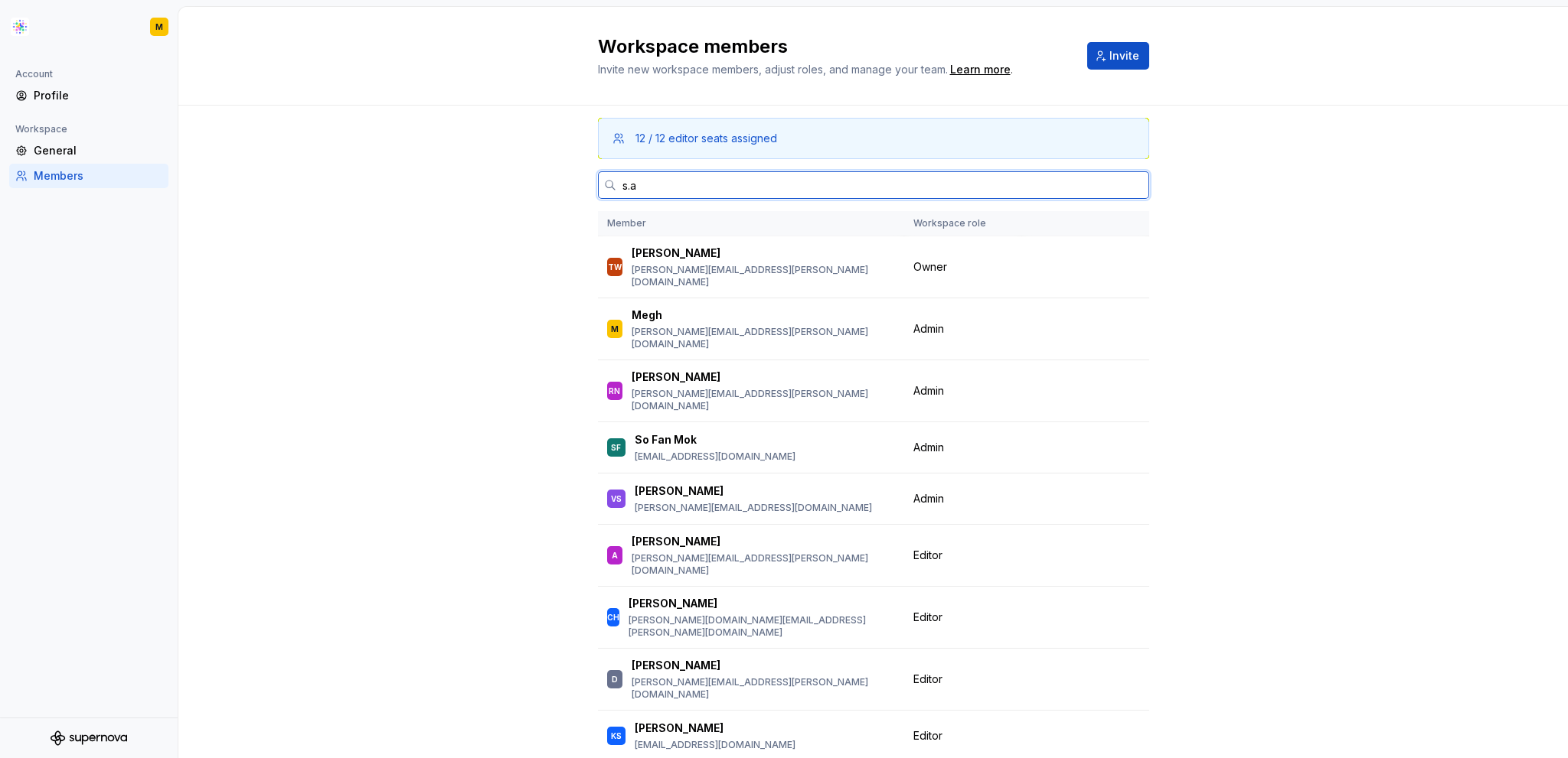
type input "[URL]"
